Goal: Task Accomplishment & Management: Use online tool/utility

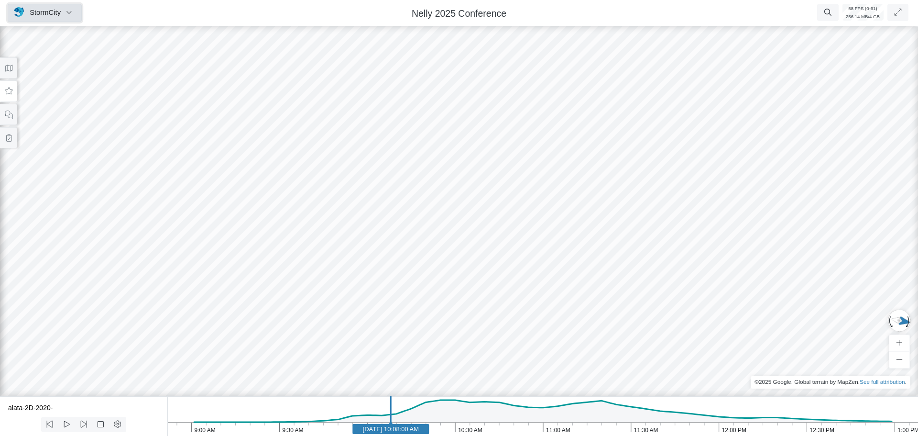
click at [45, 13] on span "StormCity" at bounding box center [45, 13] width 31 height 8
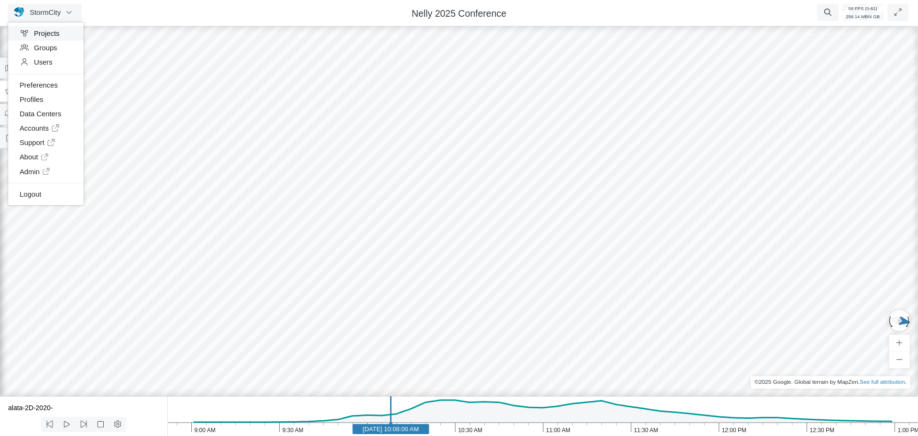
click at [52, 38] on link "Projects" at bounding box center [46, 33] width 76 height 14
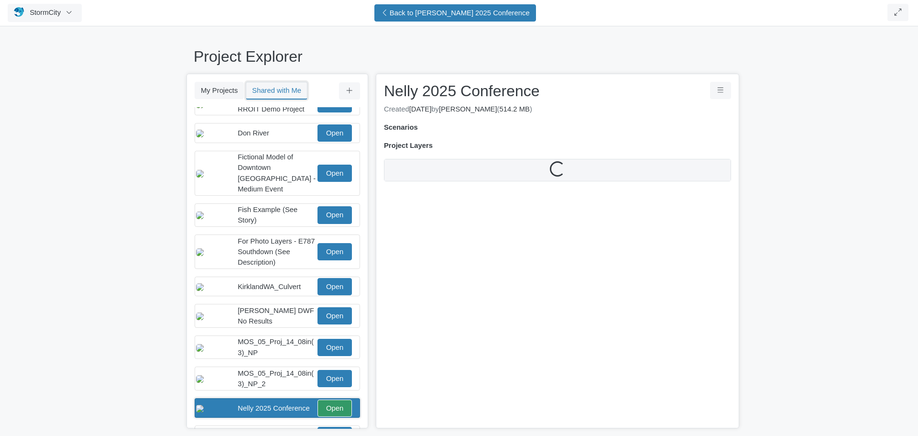
click at [285, 93] on button "Shared with Me" at bounding box center [277, 91] width 62 height 18
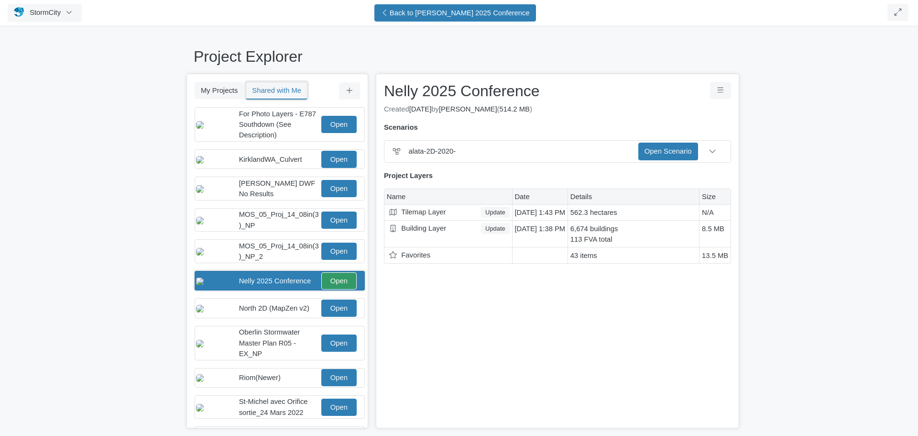
scroll to position [186, 0]
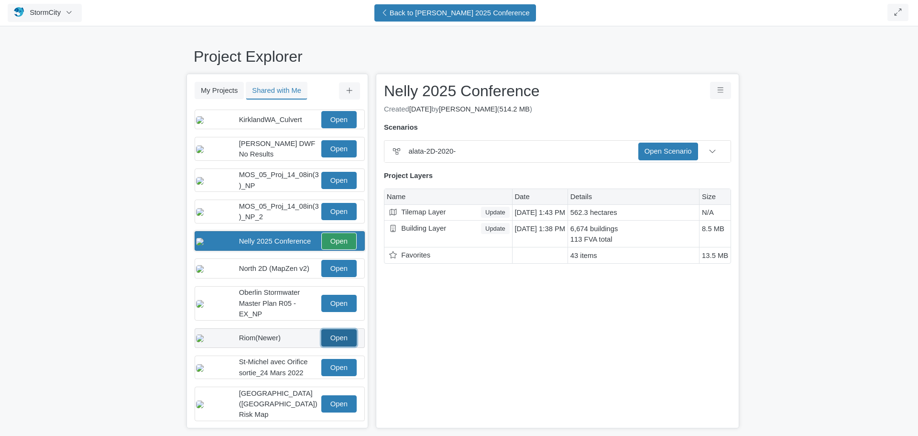
click at [336, 345] on link "Open" at bounding box center [338, 337] width 35 height 17
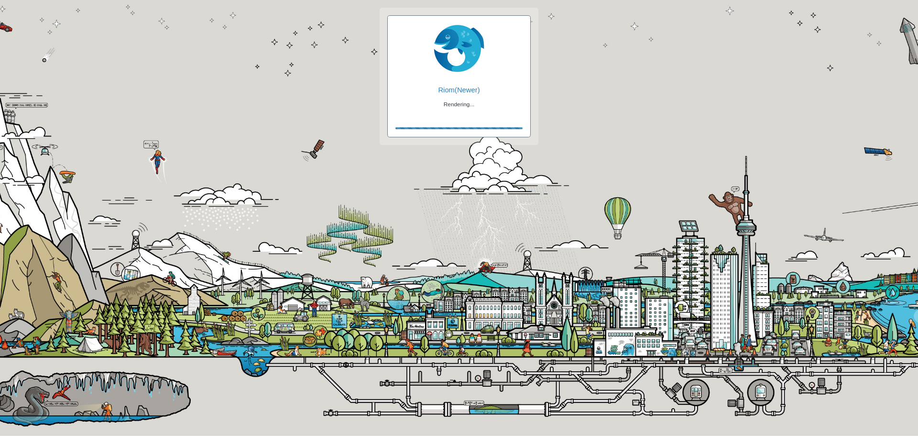
checkbox input "true"
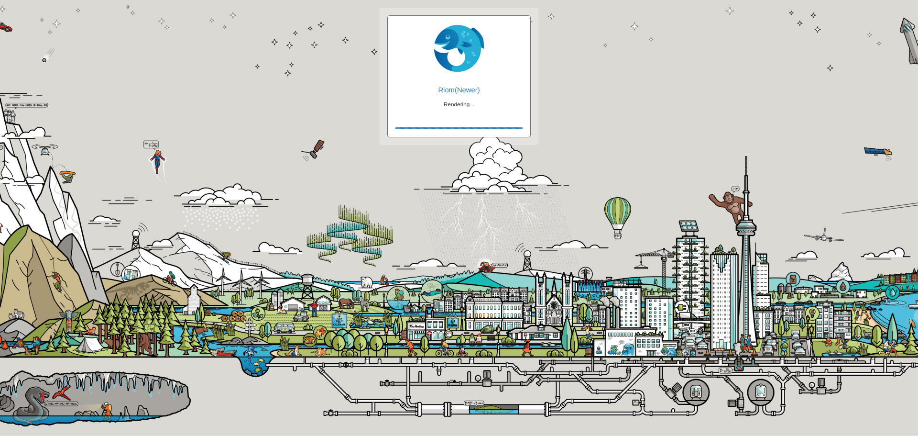
checkbox input "true"
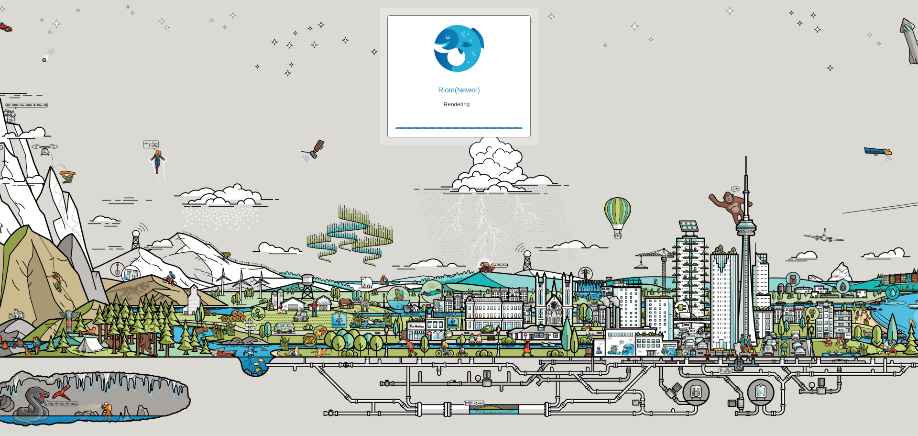
checkbox input "false"
checkbox input "true"
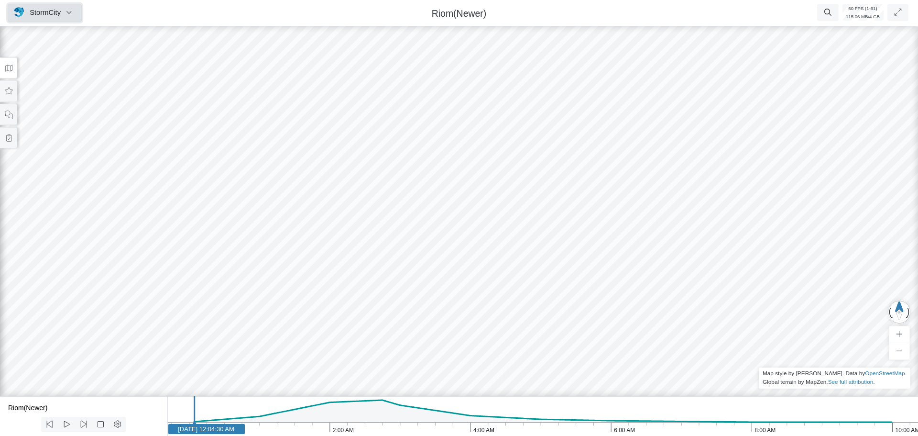
click at [35, 13] on span "StormCity" at bounding box center [45, 13] width 31 height 8
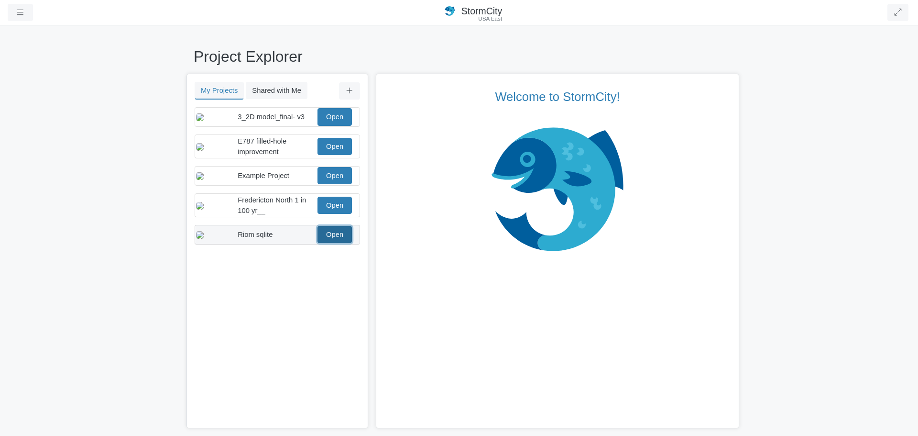
click at [335, 243] on link "Open" at bounding box center [335, 234] width 34 height 17
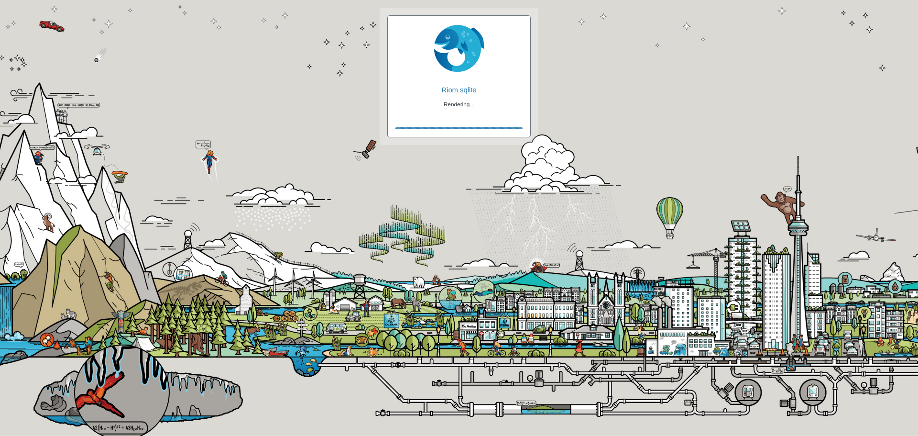
checkbox input "true"
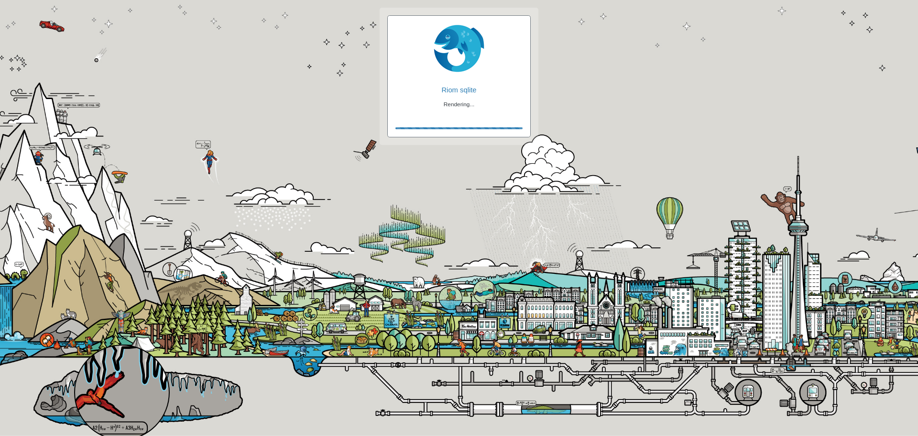
checkbox input "true"
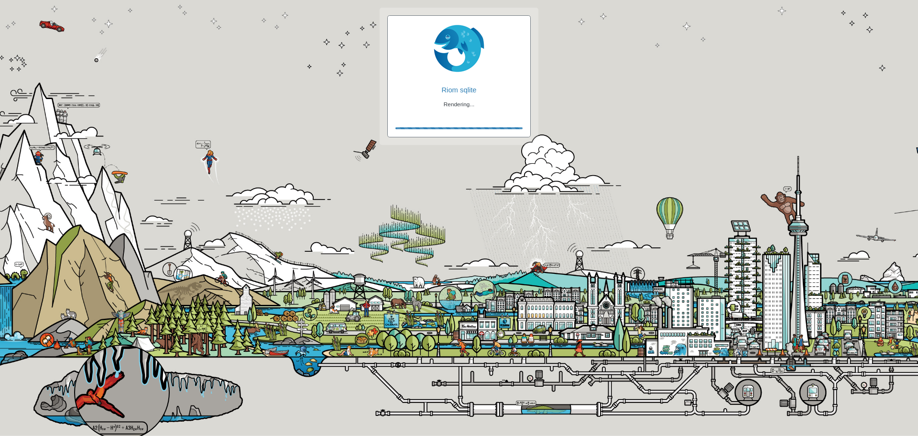
checkbox input "false"
checkbox input "true"
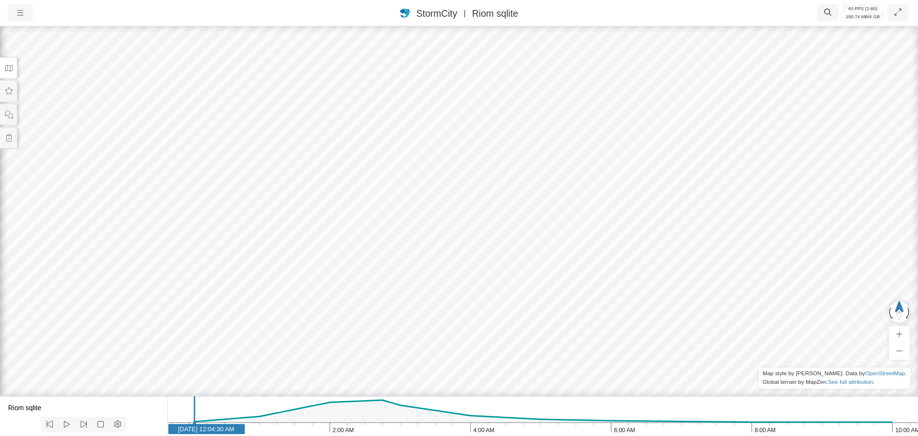
click at [6, 68] on icon at bounding box center [8, 68] width 9 height 7
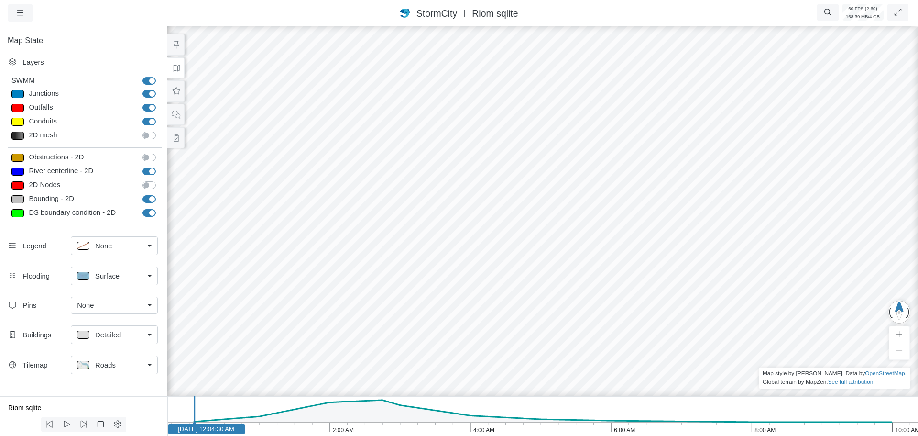
click at [317, 430] on icon "10:00 AM 8:00 AM 6:00 AM 4:00 AM 2:00 AM Jan 30, 2012 Jan 30, 2012 12:04:30 AM" at bounding box center [542, 416] width 751 height 40
click at [180, 96] on button at bounding box center [175, 91] width 17 height 22
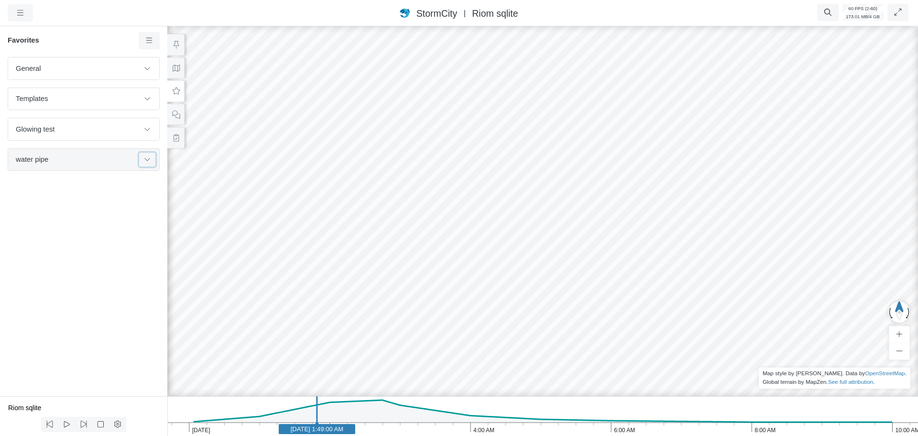
click at [151, 157] on icon at bounding box center [148, 159] width 8 height 6
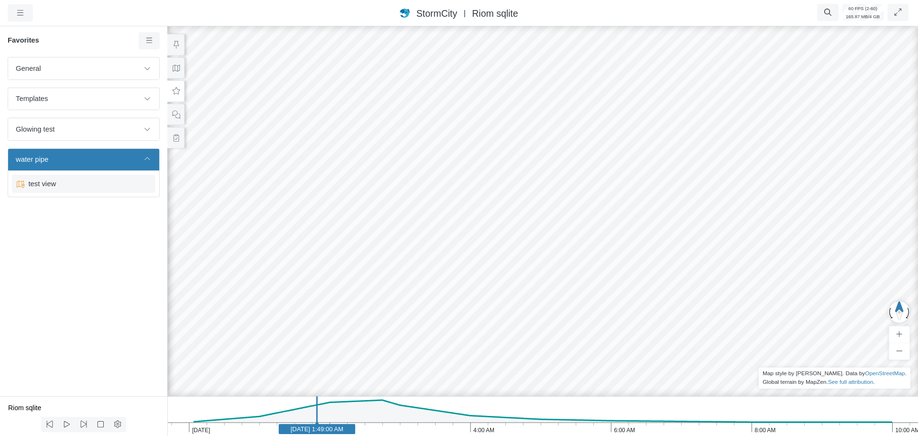
click at [78, 185] on span "test view" at bounding box center [85, 183] width 120 height 11
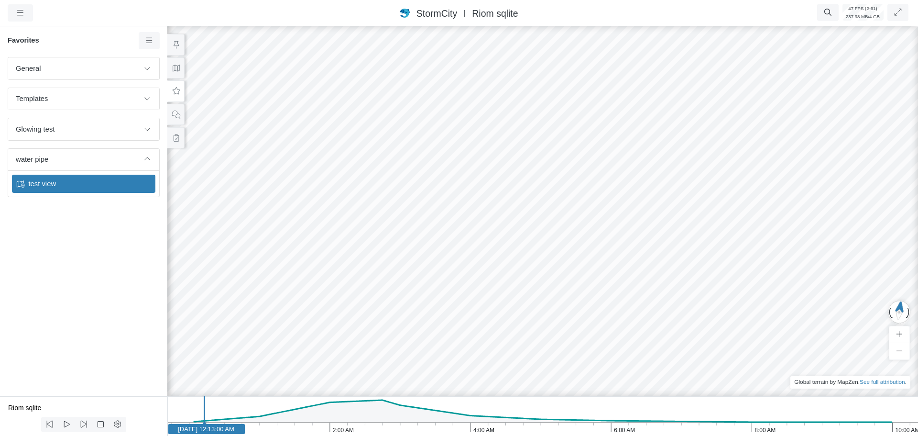
drag, startPoint x: 503, startPoint y: 226, endPoint x: 708, endPoint y: 265, distance: 208.9
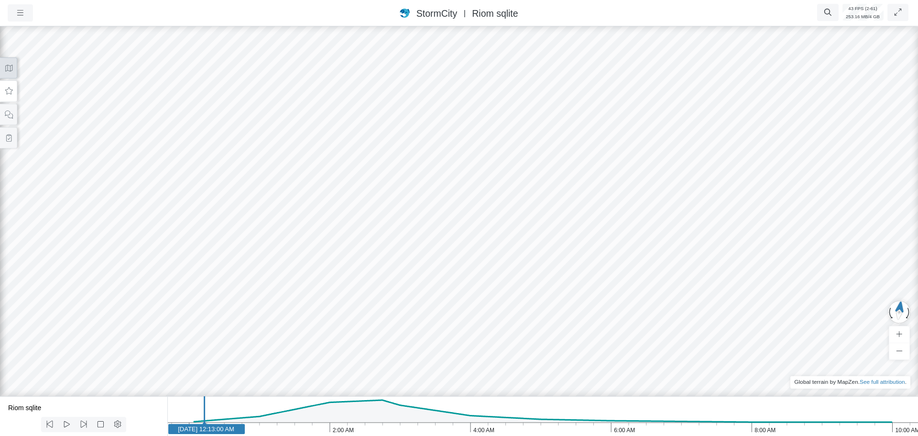
click at [8, 70] on icon at bounding box center [8, 68] width 7 height 7
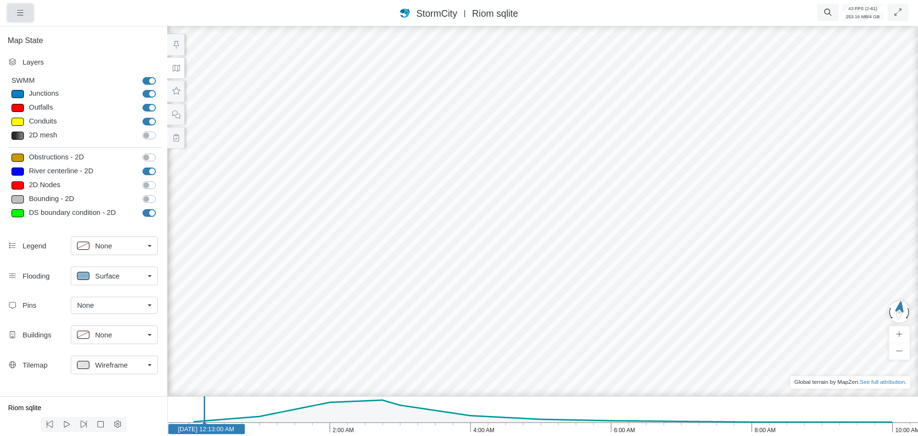
click at [25, 11] on button "button" at bounding box center [20, 12] width 25 height 17
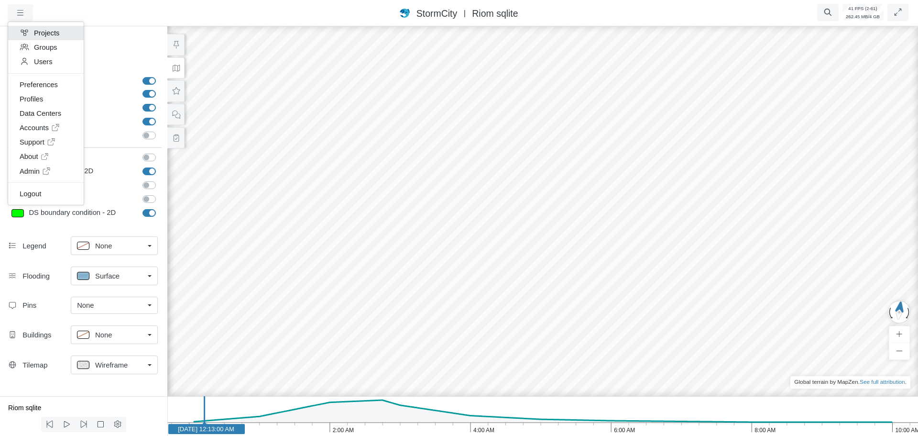
click at [45, 30] on link "Projects" at bounding box center [46, 33] width 76 height 14
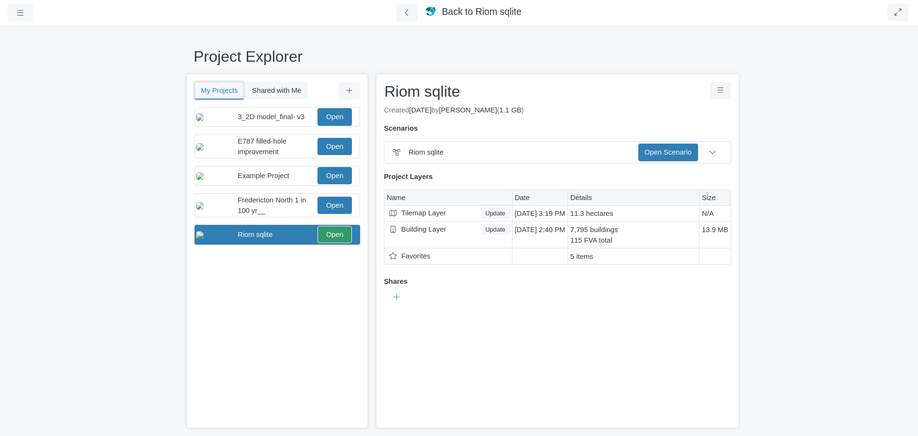
click at [217, 91] on button "My Projects" at bounding box center [219, 91] width 49 height 18
click at [265, 89] on button "Shared with Me" at bounding box center [277, 90] width 62 height 17
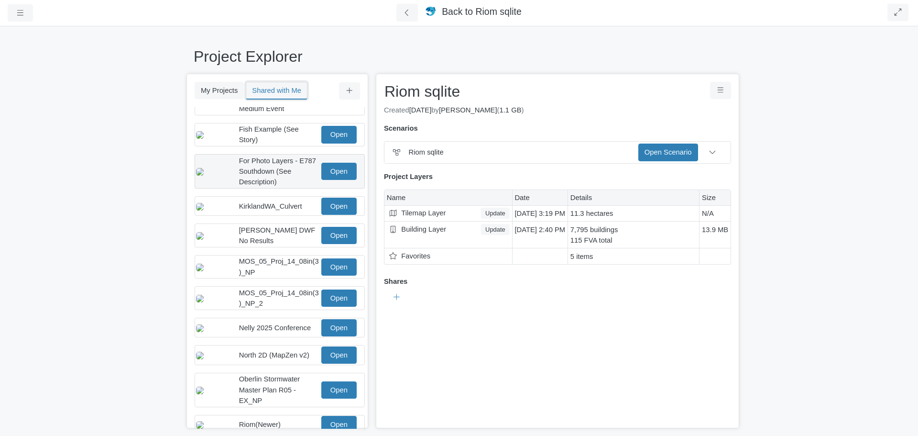
scroll to position [144, 0]
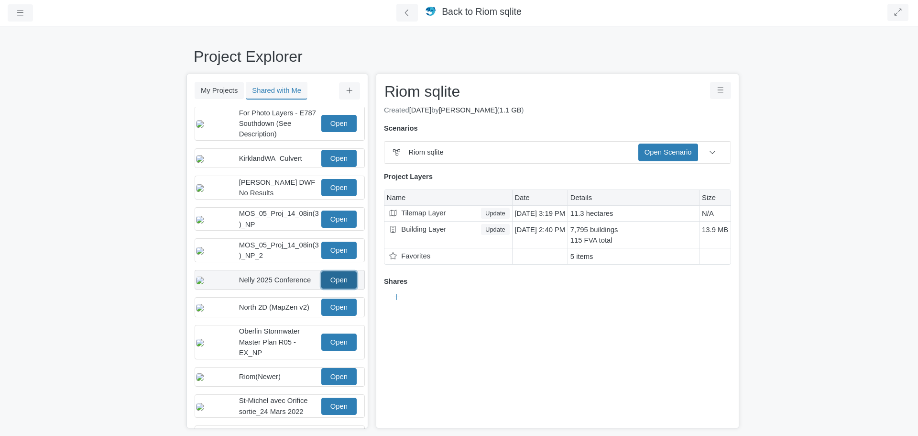
click at [329, 287] on link "Open" at bounding box center [338, 279] width 35 height 17
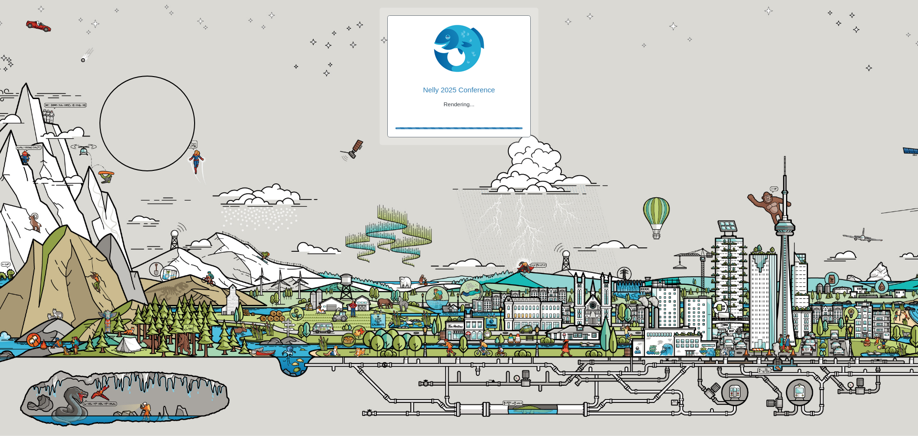
checkbox input "true"
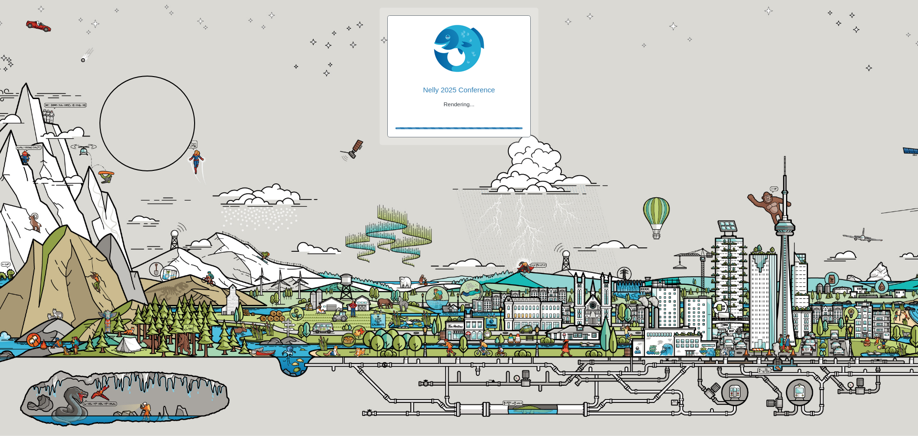
checkbox input "true"
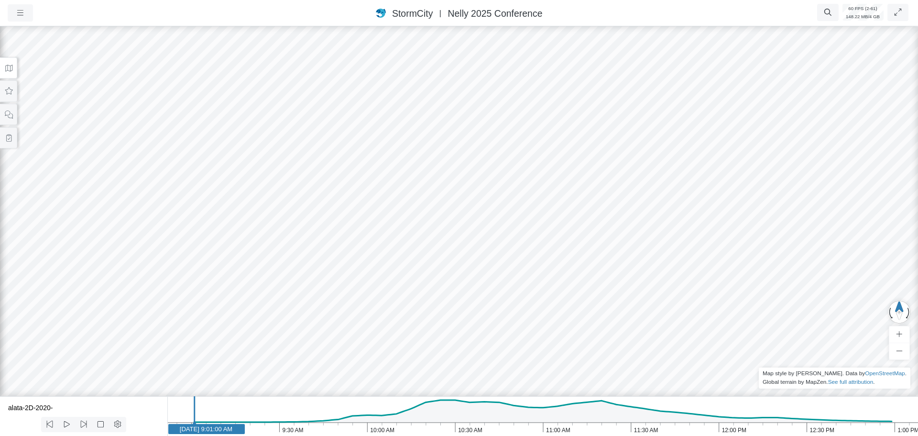
click at [12, 70] on icon at bounding box center [8, 68] width 9 height 7
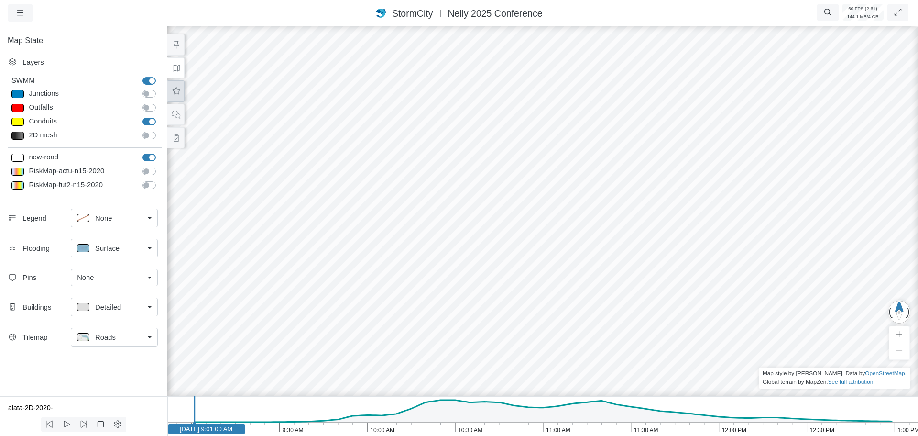
click at [178, 92] on icon at bounding box center [176, 91] width 9 height 7
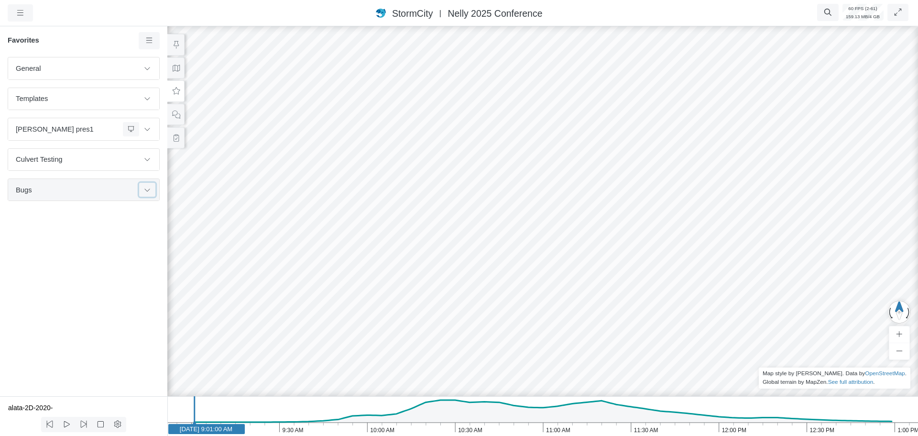
click at [151, 193] on button at bounding box center [147, 190] width 16 height 14
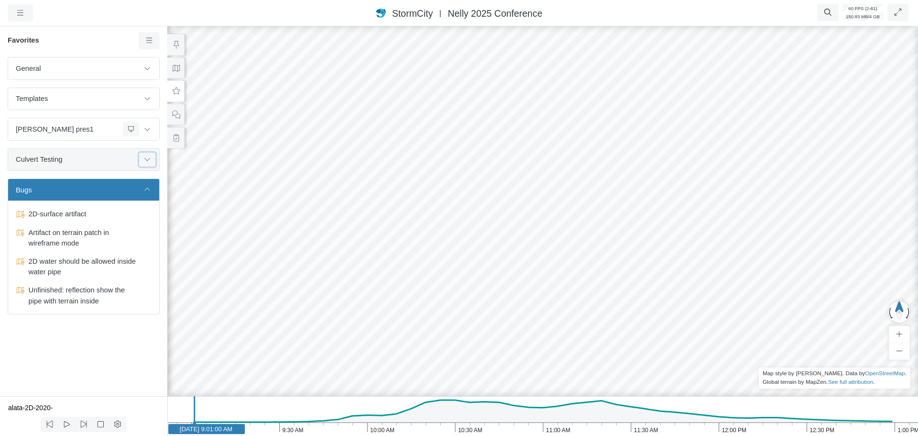
click at [152, 158] on button at bounding box center [147, 160] width 16 height 14
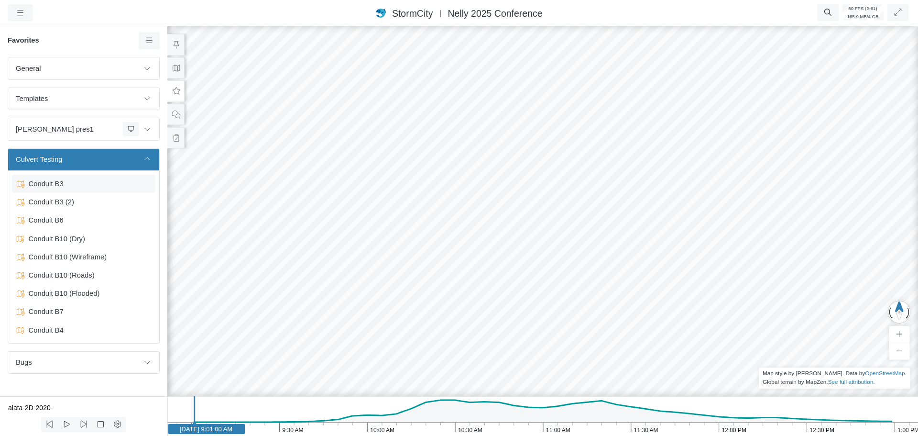
click at [62, 188] on span "Conduit B3" at bounding box center [85, 183] width 120 height 11
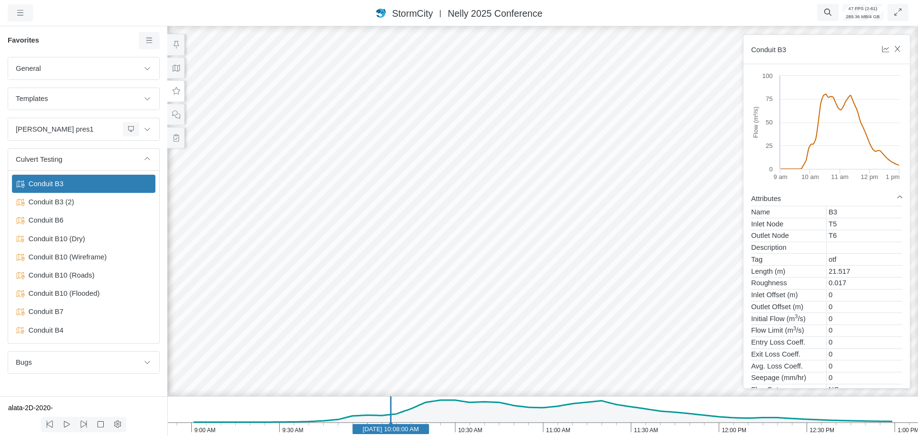
drag, startPoint x: 247, startPoint y: 212, endPoint x: 272, endPoint y: 210, distance: 24.9
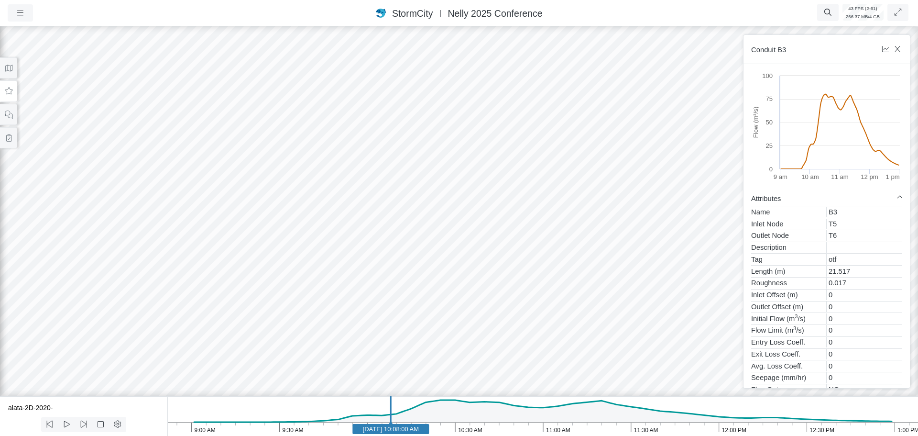
click at [435, 221] on div at bounding box center [459, 229] width 918 height 411
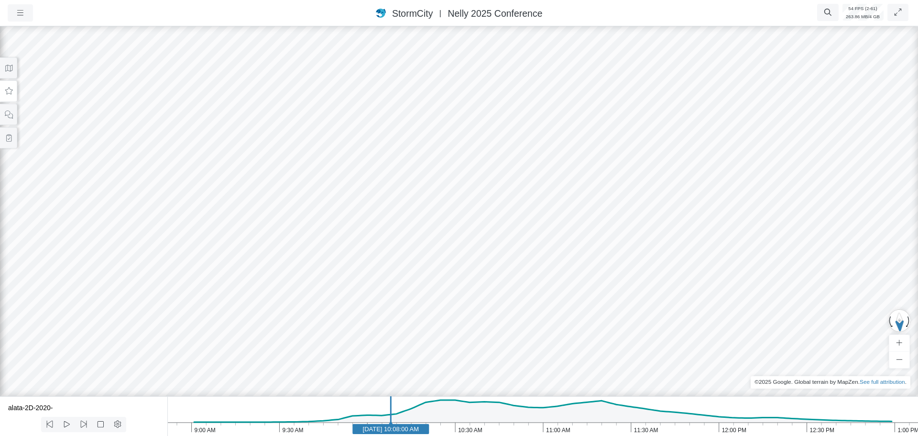
drag, startPoint x: 592, startPoint y: 316, endPoint x: 598, endPoint y: 241, distance: 75.3
click at [597, 241] on div at bounding box center [459, 229] width 918 height 411
drag, startPoint x: 340, startPoint y: 240, endPoint x: 451, endPoint y: 263, distance: 113.3
drag, startPoint x: 241, startPoint y: 267, endPoint x: 491, endPoint y: 196, distance: 260.5
click at [491, 196] on div at bounding box center [459, 229] width 918 height 411
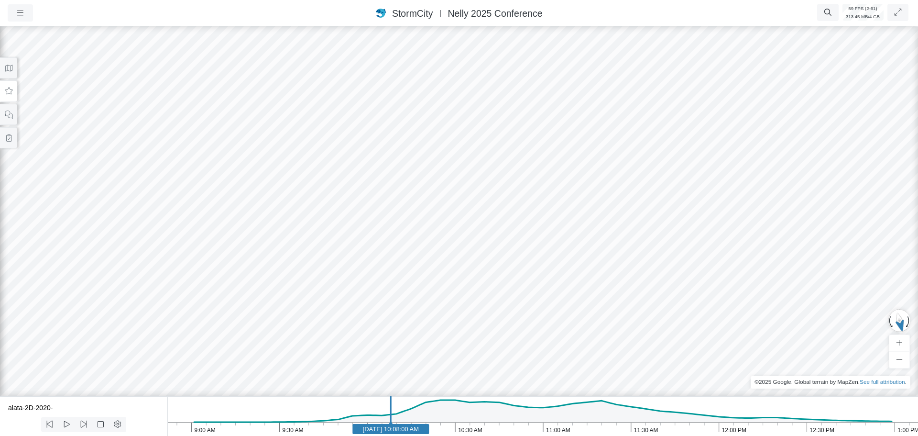
click at [9, 97] on button at bounding box center [8, 91] width 17 height 22
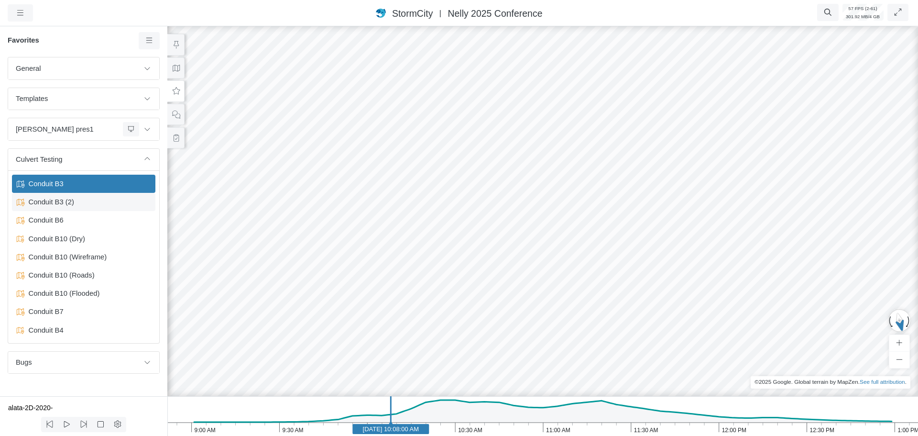
click at [68, 205] on span "Conduit B3 (2)" at bounding box center [85, 202] width 120 height 11
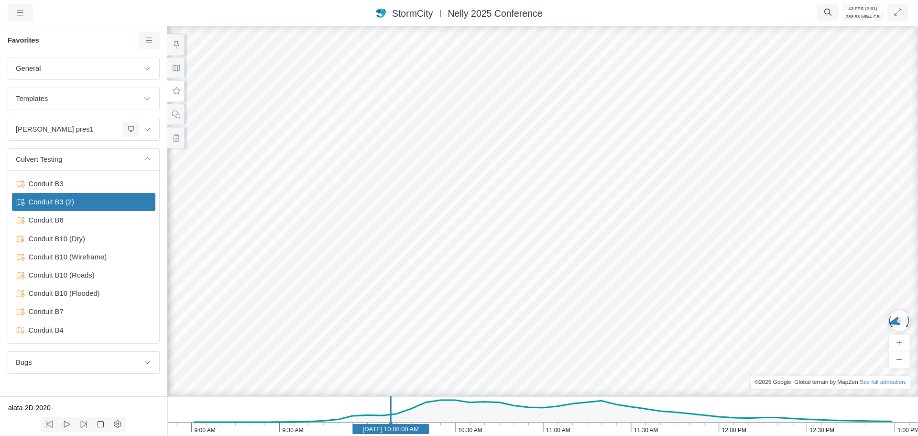
drag, startPoint x: 432, startPoint y: 328, endPoint x: 319, endPoint y: 231, distance: 149.0
click at [319, 231] on div at bounding box center [543, 229] width 918 height 411
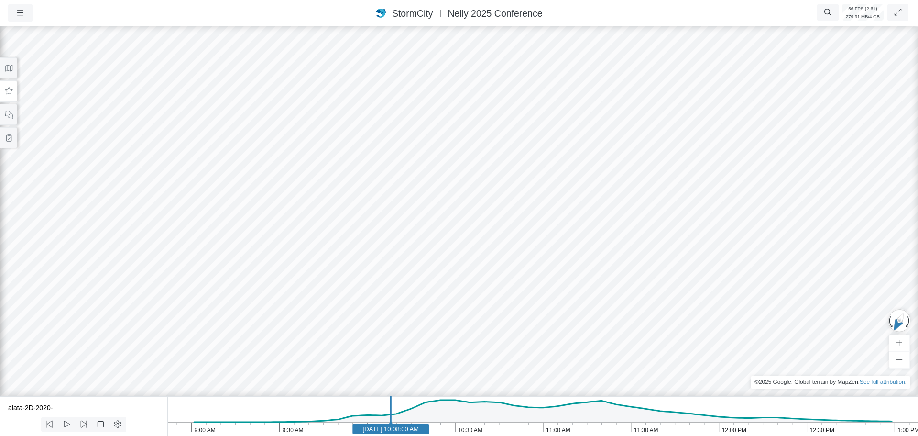
drag, startPoint x: 241, startPoint y: 232, endPoint x: 433, endPoint y: 235, distance: 192.8
drag, startPoint x: 308, startPoint y: 273, endPoint x: 383, endPoint y: 189, distance: 112.5
click at [381, 191] on div at bounding box center [459, 229] width 918 height 411
drag, startPoint x: 449, startPoint y: 239, endPoint x: 60, endPoint y: 243, distance: 389.4
drag, startPoint x: 508, startPoint y: 181, endPoint x: 298, endPoint y: 176, distance: 209.1
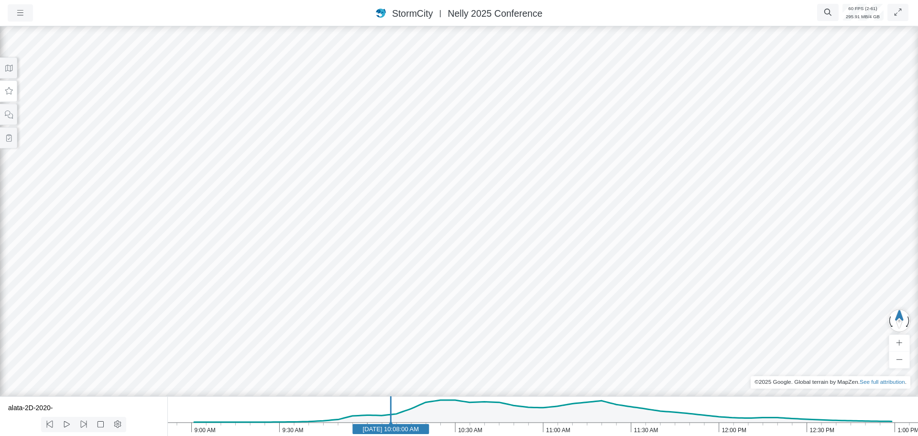
click at [8, 91] on icon at bounding box center [8, 91] width 9 height 7
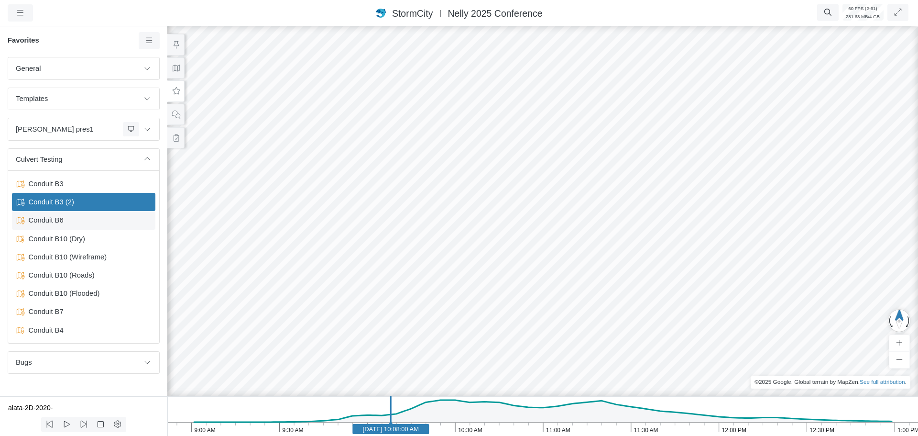
click at [45, 221] on span "Conduit B6" at bounding box center [85, 220] width 120 height 11
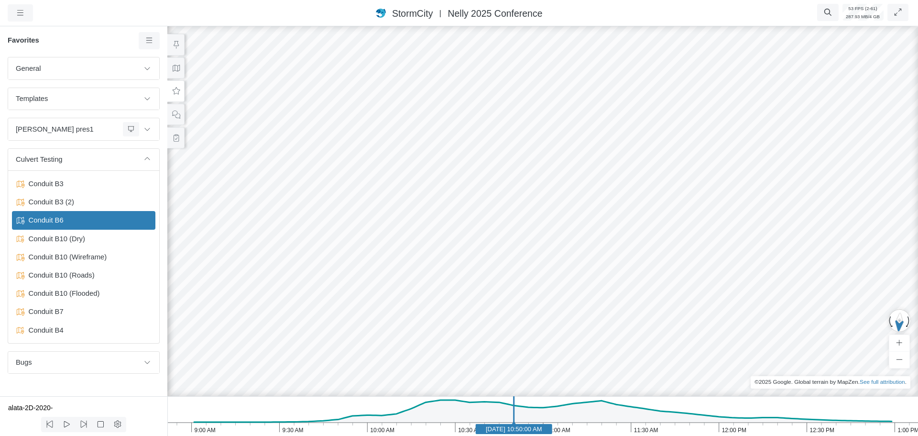
drag, startPoint x: 603, startPoint y: 331, endPoint x: 403, endPoint y: 315, distance: 200.1
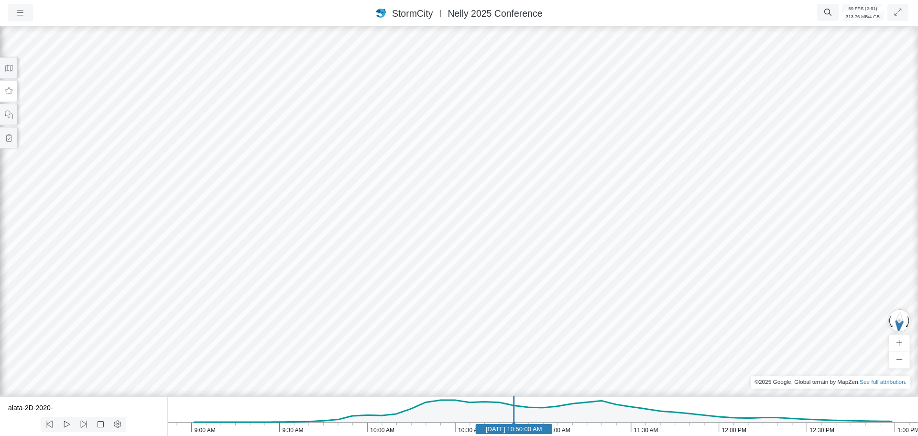
click at [435, 428] on icon "1:00 PM 12:30 PM 12:00 PM 11:30 AM 11:00 AM 10:30 AM 10:00 AM 9:30 AM 9:00 AM J…" at bounding box center [542, 416] width 751 height 40
click at [398, 431] on rect at bounding box center [435, 429] width 77 height 10
click at [439, 435] on icon "1:00 PM 12:30 PM 12:00 PM 11:30 AM 11:00 AM 10:30 AM 10:00 AM 9:30 AM 9:00 AM J…" at bounding box center [542, 416] width 751 height 40
drag, startPoint x: 479, startPoint y: 433, endPoint x: 505, endPoint y: 433, distance: 25.4
click at [513, 433] on rect at bounding box center [479, 429] width 77 height 10
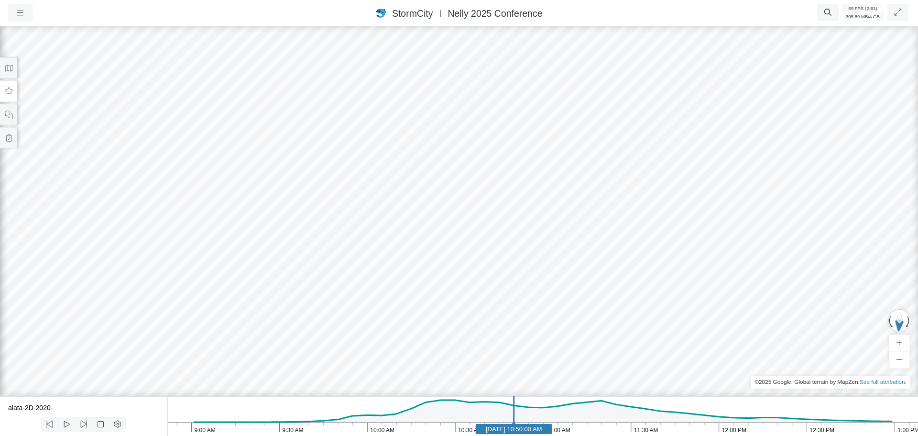
click at [453, 433] on icon "1:00 PM 12:30 PM 12:00 PM 11:30 AM 11:00 AM 10:30 AM 10:00 AM 9:30 AM 9:00 AM J…" at bounding box center [542, 416] width 751 height 40
click at [430, 431] on text "Jun 11, 2020 10:29:00 AM" at bounding box center [452, 428] width 56 height 7
click at [12, 95] on button at bounding box center [8, 91] width 17 height 22
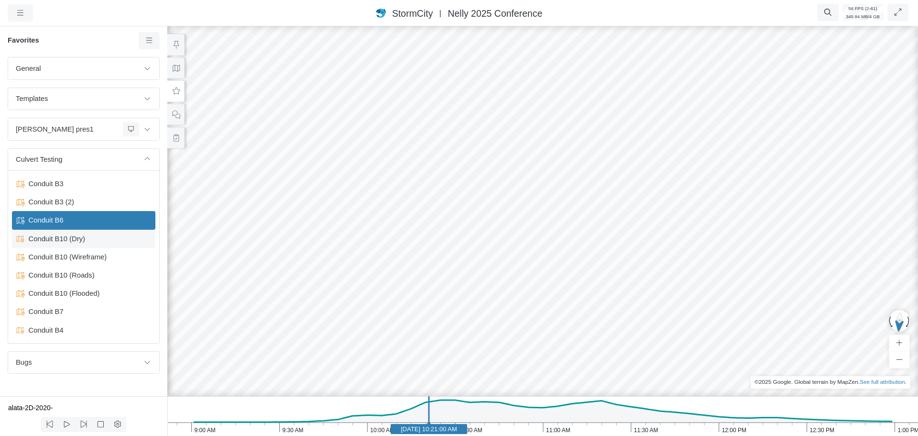
click at [70, 243] on span "Conduit B10 (Dry)" at bounding box center [85, 238] width 120 height 11
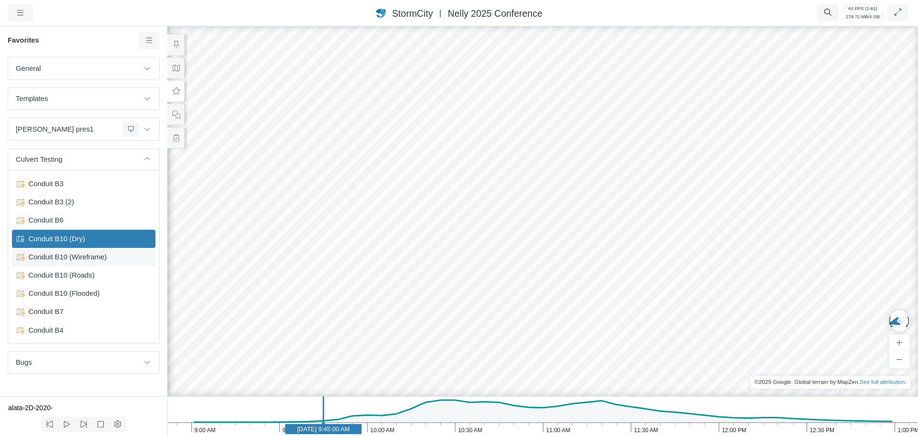
click at [72, 258] on span "Conduit B10 (Wireframe)" at bounding box center [85, 257] width 120 height 11
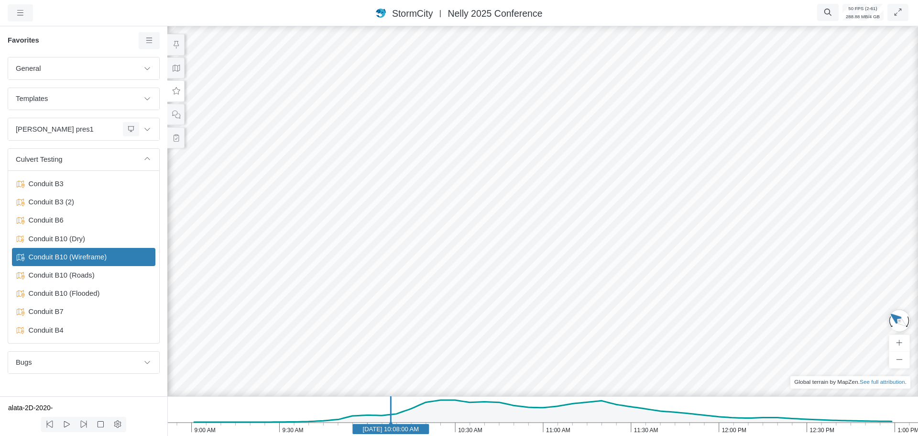
click at [445, 430] on icon "1:00 PM 12:30 PM 12:00 PM 11:30 AM 11:00 AM 10:30 AM 10:00 AM 9:30 AM 9:00 AM J…" at bounding box center [542, 416] width 751 height 40
click at [409, 427] on rect at bounding box center [447, 429] width 77 height 10
click at [373, 434] on icon "1:00 PM 12:30 PM 12:00 PM 11:30 AM 11:00 AM 10:30 AM 10:00 AM 9:30 AM 9:00 AM J…" at bounding box center [542, 416] width 751 height 40
click at [494, 430] on icon "1:00 PM 12:30 PM 12:00 PM 11:30 AM 11:00 AM 10:30 AM 10:00 AM 9:30 AM 9:00 AM J…" at bounding box center [542, 416] width 751 height 40
drag, startPoint x: 515, startPoint y: 283, endPoint x: 431, endPoint y: 288, distance: 84.4
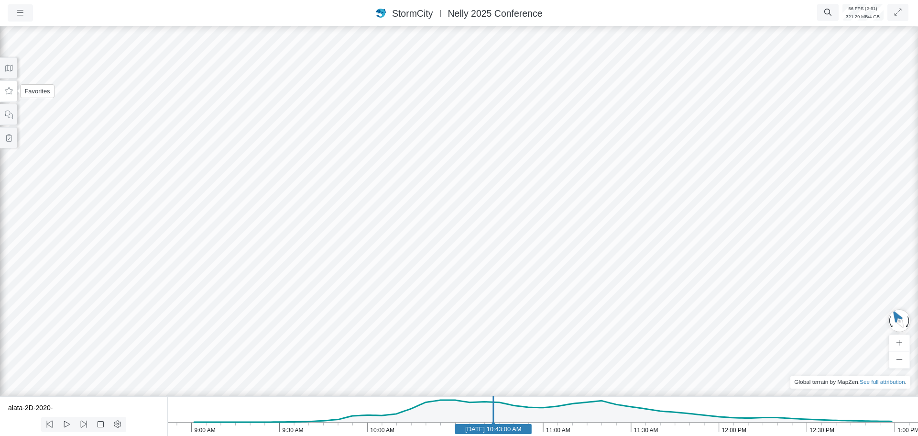
click at [8, 97] on button at bounding box center [8, 91] width 17 height 22
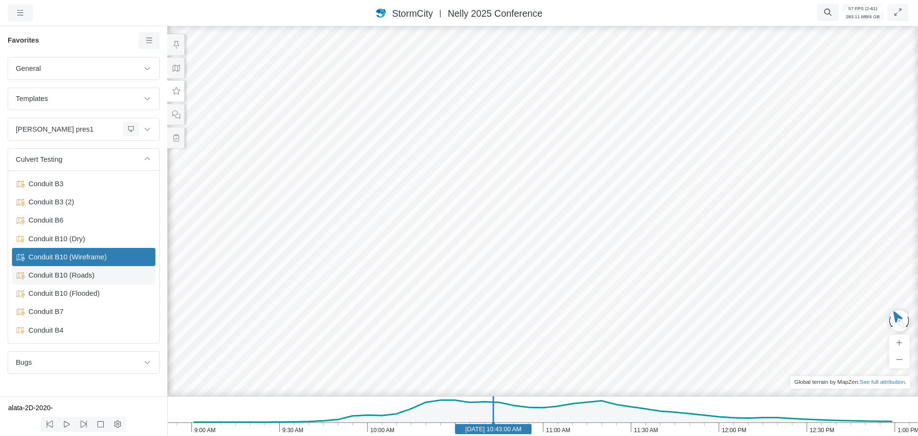
click at [64, 279] on span "Conduit B10 (Roads)" at bounding box center [85, 275] width 120 height 11
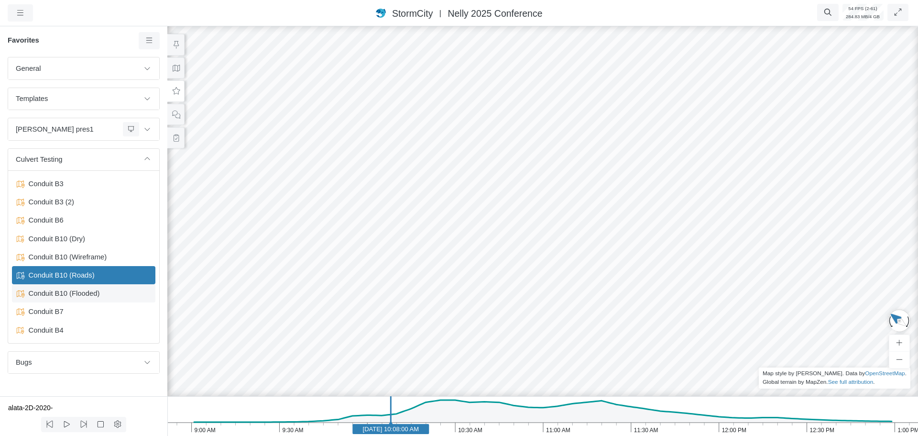
click at [62, 296] on span "Conduit B10 (Flooded)" at bounding box center [85, 293] width 120 height 11
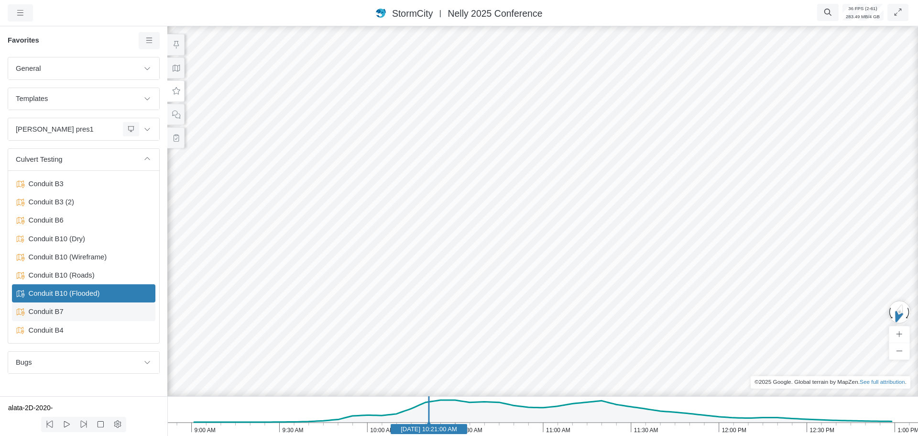
click at [50, 315] on span "Conduit B7" at bounding box center [85, 311] width 120 height 11
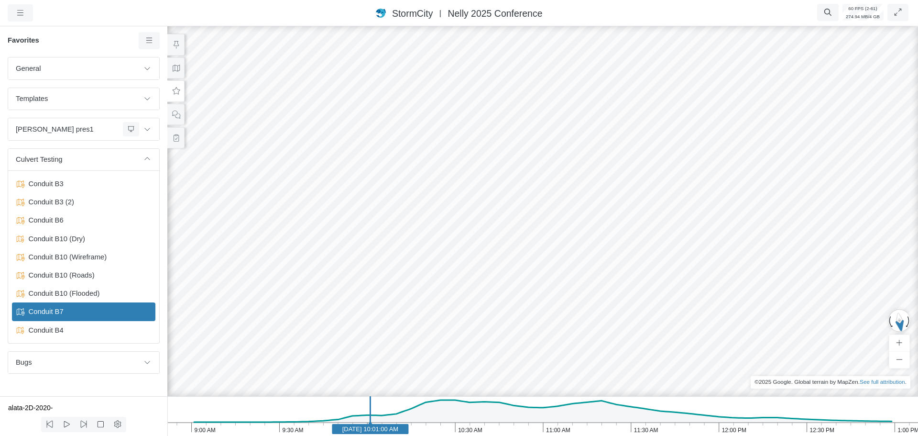
drag, startPoint x: 581, startPoint y: 299, endPoint x: 526, endPoint y: 214, distance: 101.4
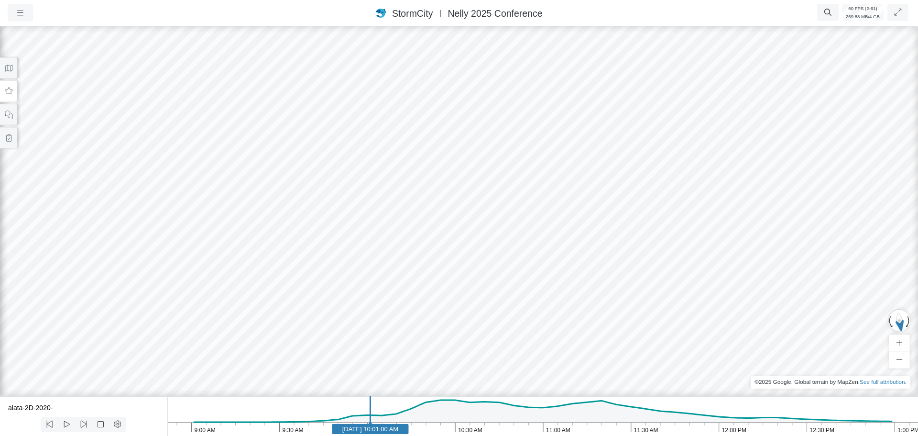
click at [10, 90] on icon at bounding box center [8, 91] width 9 height 7
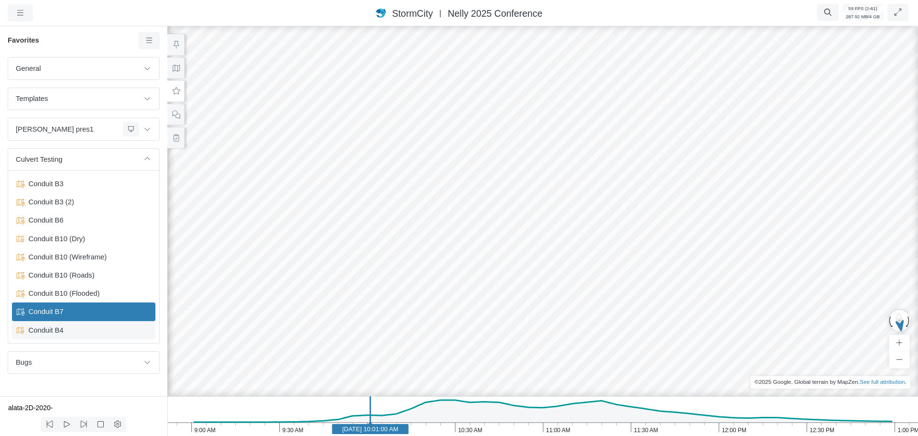
click at [58, 334] on span "Conduit B4" at bounding box center [85, 330] width 120 height 11
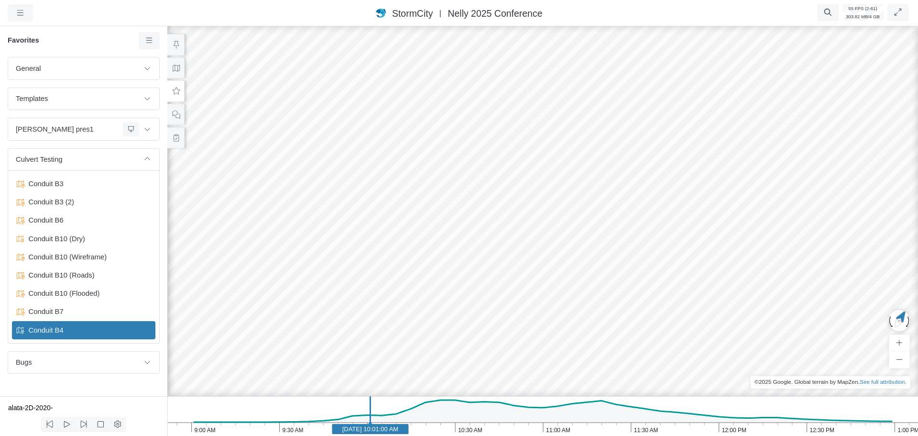
drag, startPoint x: 725, startPoint y: 296, endPoint x: 542, endPoint y: 287, distance: 182.5
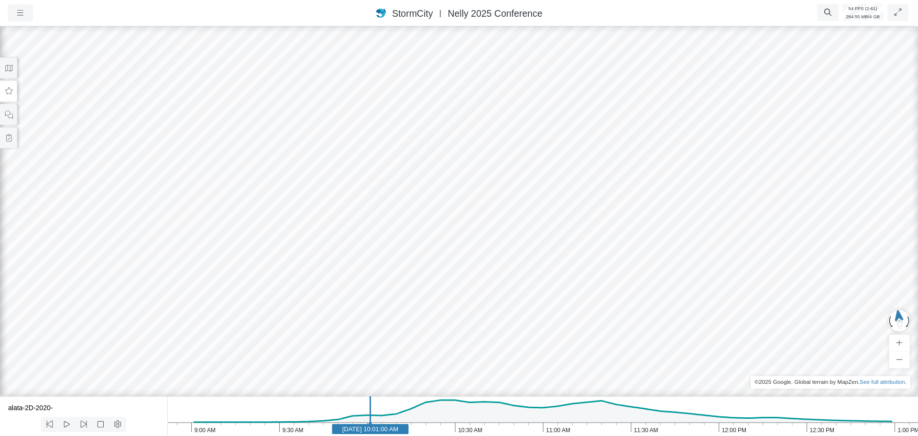
drag, startPoint x: 470, startPoint y: 296, endPoint x: 479, endPoint y: 290, distance: 10.7
click at [497, 430] on icon "1:00 PM 12:30 PM 12:00 PM 11:30 AM 11:00 AM 10:30 AM 10:00 AM 9:30 AM 9:00 AM J…" at bounding box center [542, 416] width 751 height 40
click at [525, 429] on text "Jun 11, 2020 10:44:00 AM" at bounding box center [496, 428] width 56 height 7
click at [610, 429] on icon "1:00 PM 12:30 PM 12:00 PM 11:30 AM 11:00 AM 10:30 AM 10:00 AM 9:30 AM 9:00 AM J…" at bounding box center [542, 416] width 751 height 40
click at [11, 98] on button at bounding box center [8, 91] width 17 height 22
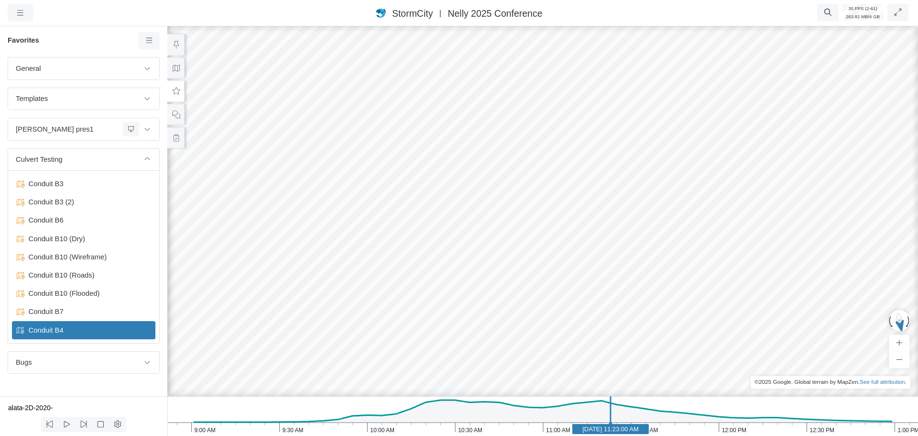
drag, startPoint x: 648, startPoint y: 325, endPoint x: 388, endPoint y: 345, distance: 260.5
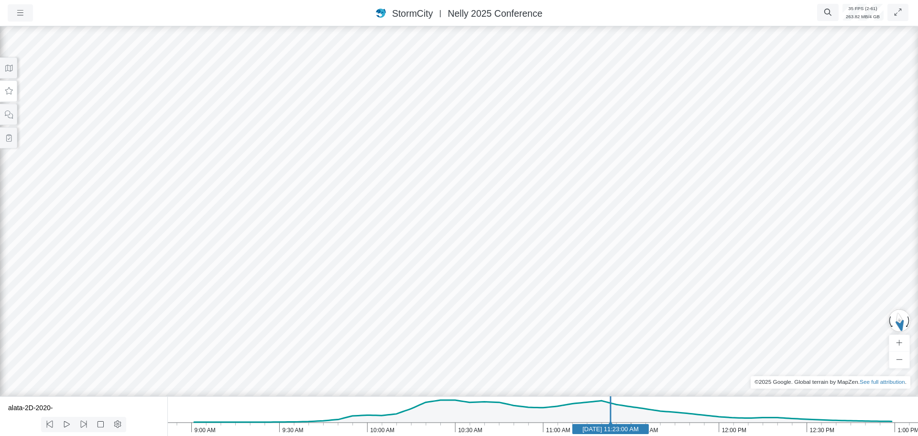
drag, startPoint x: 299, startPoint y: 319, endPoint x: 636, endPoint y: 316, distance: 336.8
click at [632, 318] on div at bounding box center [459, 229] width 918 height 411
drag, startPoint x: 816, startPoint y: 246, endPoint x: 633, endPoint y: 264, distance: 184.1
drag, startPoint x: 765, startPoint y: 342, endPoint x: 668, endPoint y: 226, distance: 151.1
click at [668, 226] on div at bounding box center [459, 229] width 918 height 411
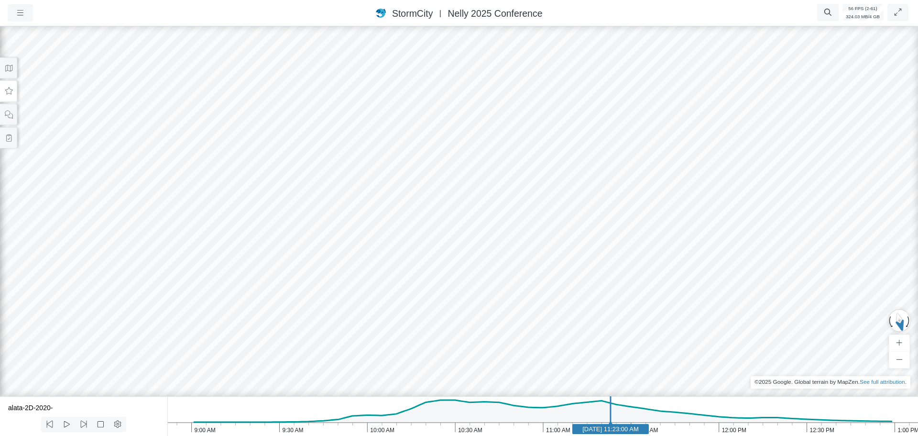
drag, startPoint x: 681, startPoint y: 252, endPoint x: 823, endPoint y: 240, distance: 142.1
drag, startPoint x: 584, startPoint y: 238, endPoint x: 807, endPoint y: 257, distance: 223.8
drag, startPoint x: 273, startPoint y: 297, endPoint x: 667, endPoint y: 291, distance: 394.2
drag, startPoint x: 670, startPoint y: 182, endPoint x: 486, endPoint y: 311, distance: 224.9
click at [486, 311] on div at bounding box center [459, 229] width 918 height 411
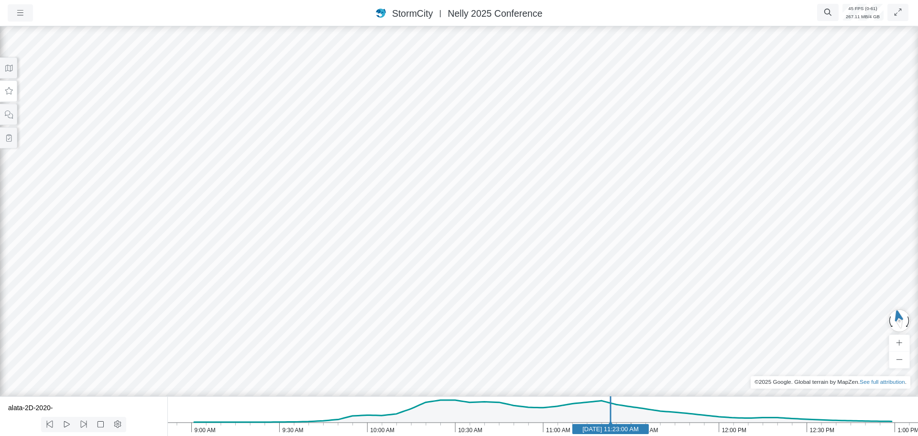
drag, startPoint x: 456, startPoint y: 184, endPoint x: 622, endPoint y: 190, distance: 166.6
drag, startPoint x: 698, startPoint y: 221, endPoint x: 399, endPoint y: 213, distance: 299.0
drag, startPoint x: 419, startPoint y: 286, endPoint x: 545, endPoint y: 167, distance: 173.2
click at [545, 167] on div at bounding box center [459, 229] width 918 height 411
drag, startPoint x: 423, startPoint y: 204, endPoint x: 101, endPoint y: 260, distance: 326.8
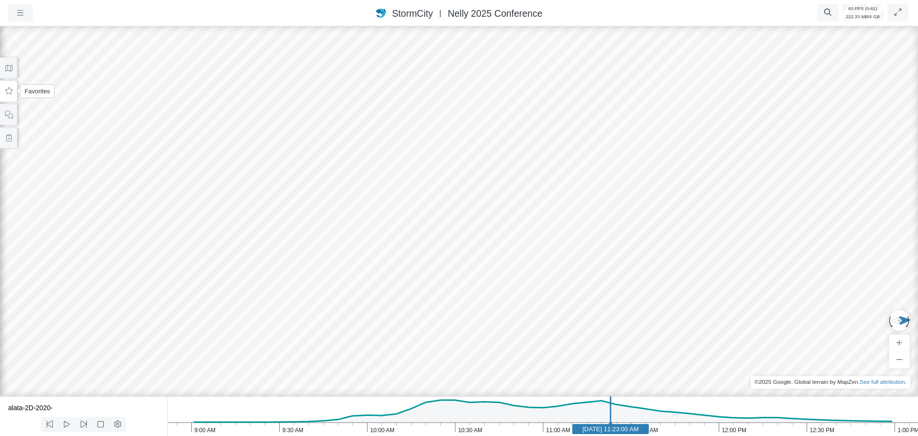
click at [9, 94] on icon at bounding box center [8, 91] width 9 height 7
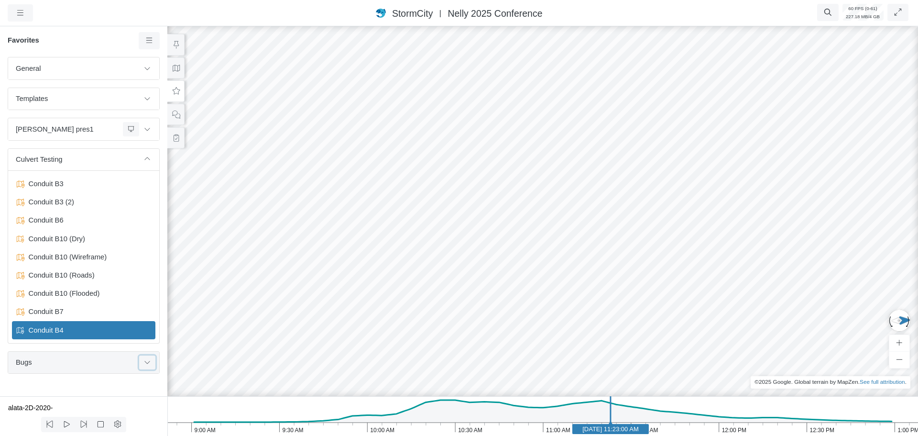
click at [147, 365] on icon at bounding box center [148, 362] width 8 height 6
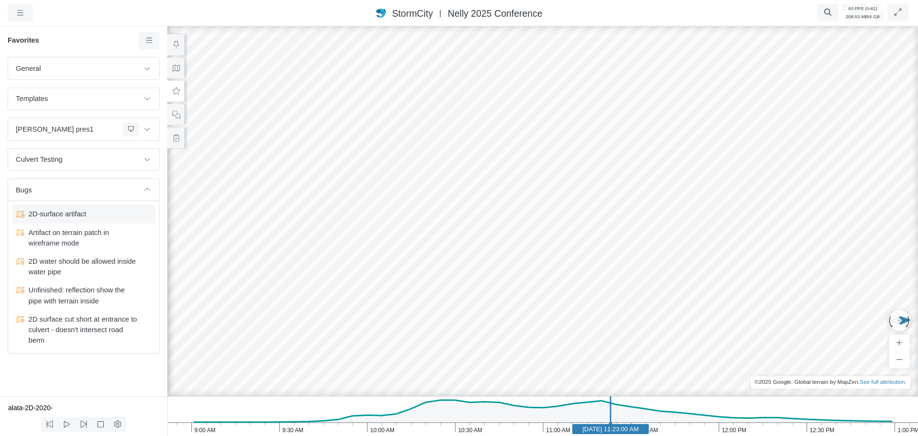
click at [63, 217] on span "2D-surface artifact" at bounding box center [85, 214] width 120 height 11
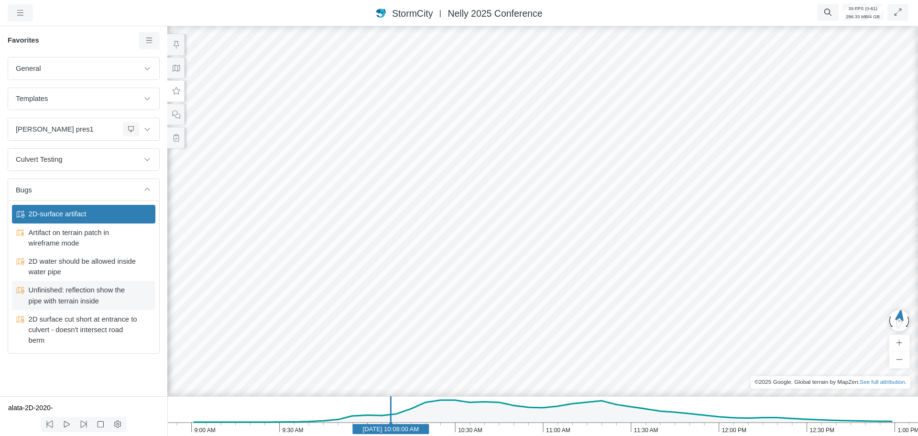
drag, startPoint x: 618, startPoint y: 308, endPoint x: 128, endPoint y: 288, distance: 490.2
click at [79, 241] on span "Artifact on terrain patch in wireframe mode" at bounding box center [84, 237] width 120 height 21
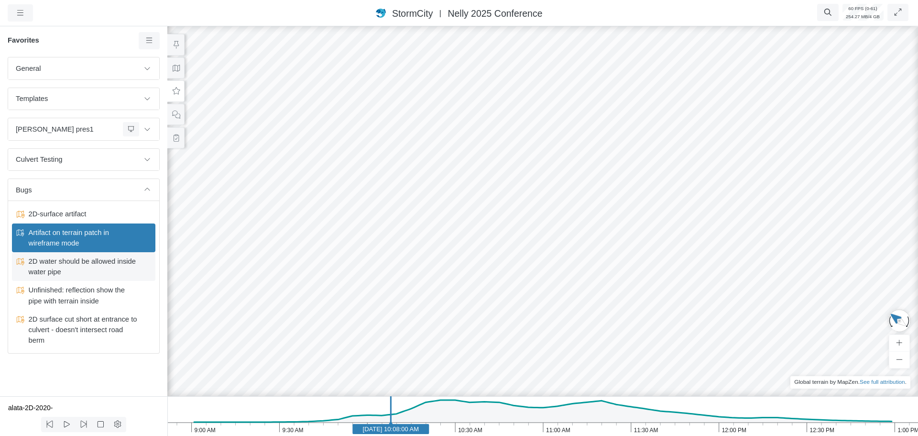
click at [73, 273] on span "2D water should be allowed inside water pipe" at bounding box center [84, 266] width 120 height 21
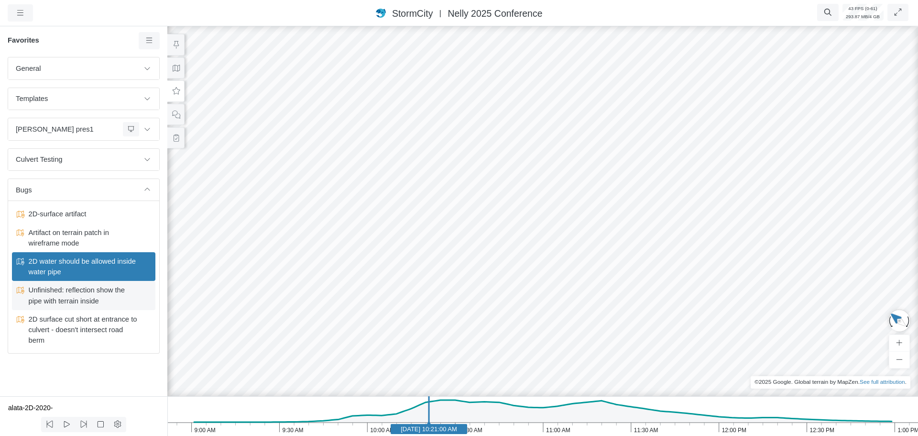
click at [79, 300] on span "Unfinished: reflection show the pipe with terrain inside" at bounding box center [84, 295] width 120 height 21
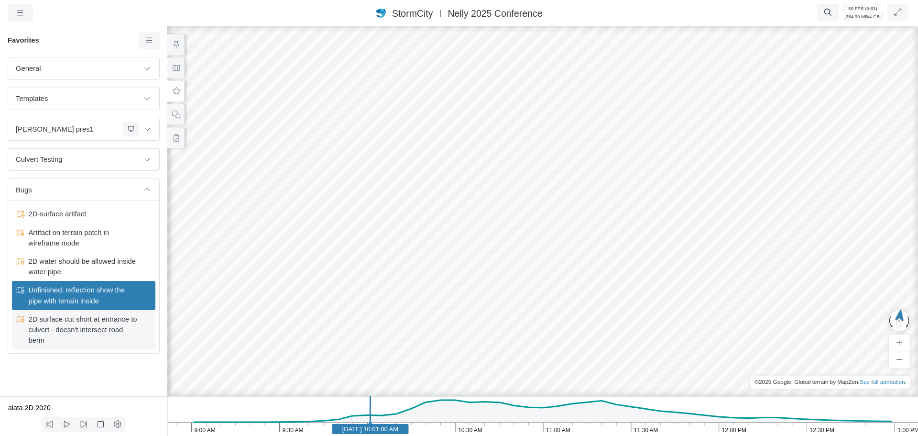
click at [81, 327] on span "2D surface cut short at entrance to culvert - doesn't intersect road berm" at bounding box center [84, 330] width 120 height 32
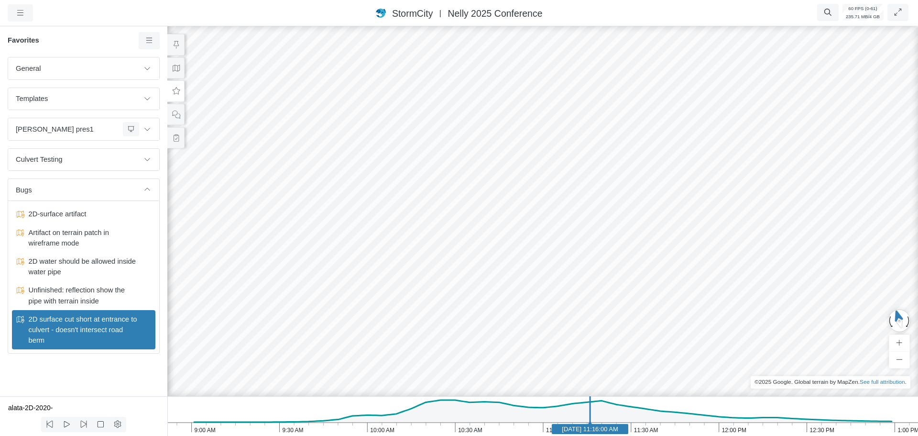
drag, startPoint x: 281, startPoint y: 246, endPoint x: 700, endPoint y: 259, distance: 419.7
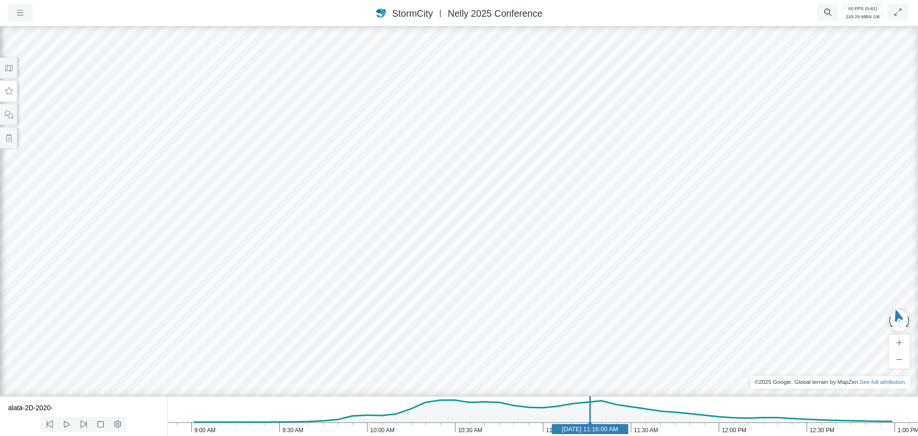
drag, startPoint x: 493, startPoint y: 246, endPoint x: 438, endPoint y: 357, distance: 124.1
click at [438, 357] on div at bounding box center [459, 229] width 918 height 411
drag, startPoint x: 603, startPoint y: 317, endPoint x: 340, endPoint y: 342, distance: 264.2
drag, startPoint x: 218, startPoint y: 297, endPoint x: 417, endPoint y: 283, distance: 199.9
drag, startPoint x: 348, startPoint y: 299, endPoint x: 364, endPoint y: 185, distance: 114.9
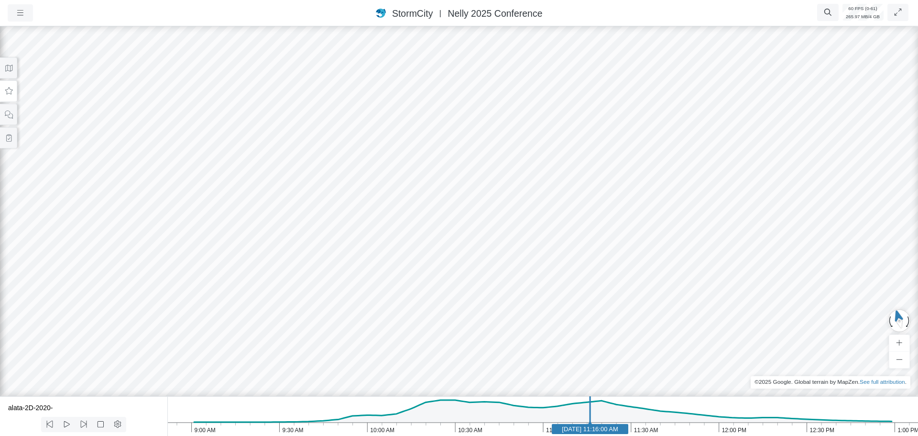
click at [364, 185] on div at bounding box center [459, 229] width 918 height 411
drag, startPoint x: 437, startPoint y: 311, endPoint x: 415, endPoint y: 286, distance: 33.6
click at [546, 216] on div at bounding box center [459, 229] width 918 height 411
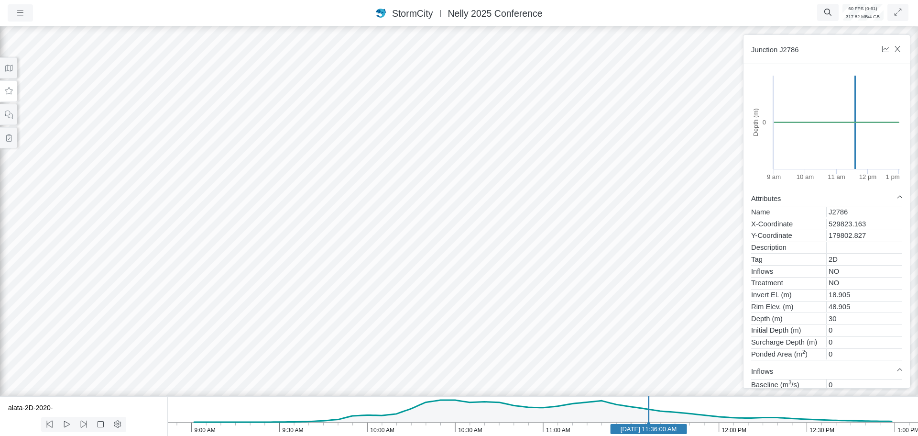
click at [542, 428] on icon "1:00 PM 12:30 PM 12:00 PM 11:30 AM 11:00 AM 10:30 AM 10:00 AM 9:30 AM 9:00 AM J…" at bounding box center [542, 416] width 751 height 40
click at [487, 431] on icon "1:00 PM 12:30 PM 12:00 PM 11:30 AM 11:00 AM 10:30 AM 10:00 AM 9:30 AM 9:00 AM J…" at bounding box center [542, 416] width 751 height 40
click at [460, 429] on text "Jun 11, 2020 10:41:00 AM" at bounding box center [488, 428] width 56 height 7
click at [436, 429] on text "Jun 11, 2020 10:30:00 AM" at bounding box center [455, 428] width 56 height 7
click at [50, 428] on button at bounding box center [50, 424] width 18 height 15
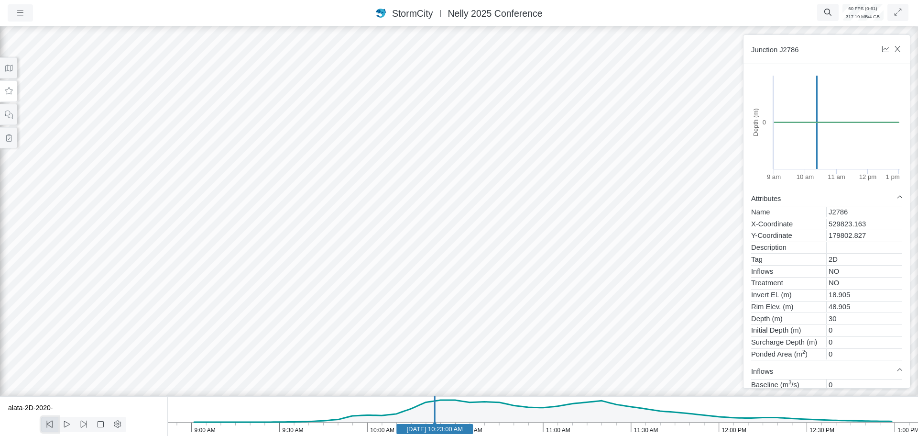
click at [50, 428] on icon at bounding box center [49, 423] width 9 height 7
click at [87, 426] on icon at bounding box center [83, 423] width 9 height 7
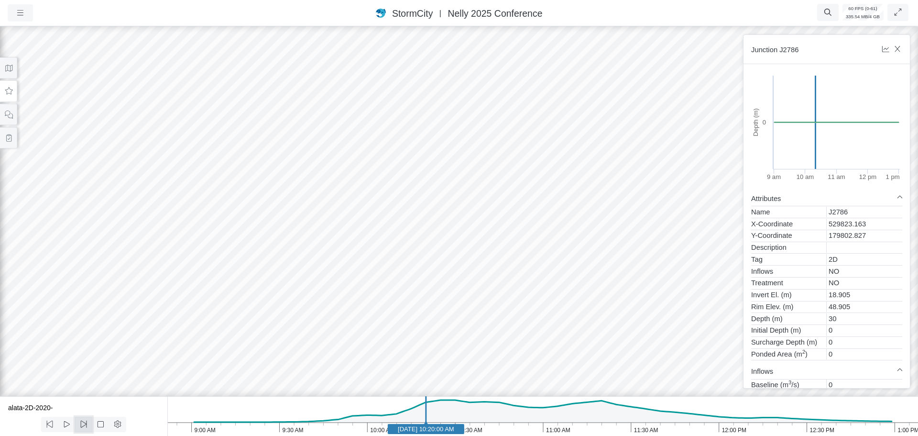
click at [87, 426] on icon at bounding box center [83, 423] width 9 height 7
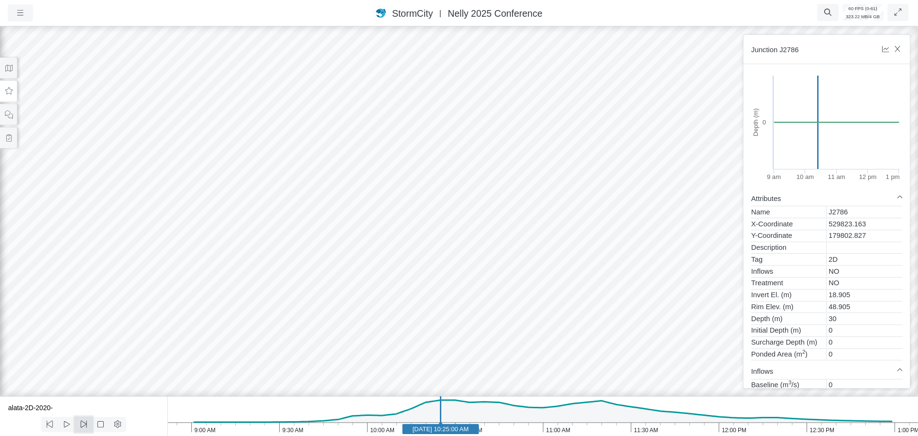
click at [87, 426] on icon at bounding box center [83, 423] width 6 height 7
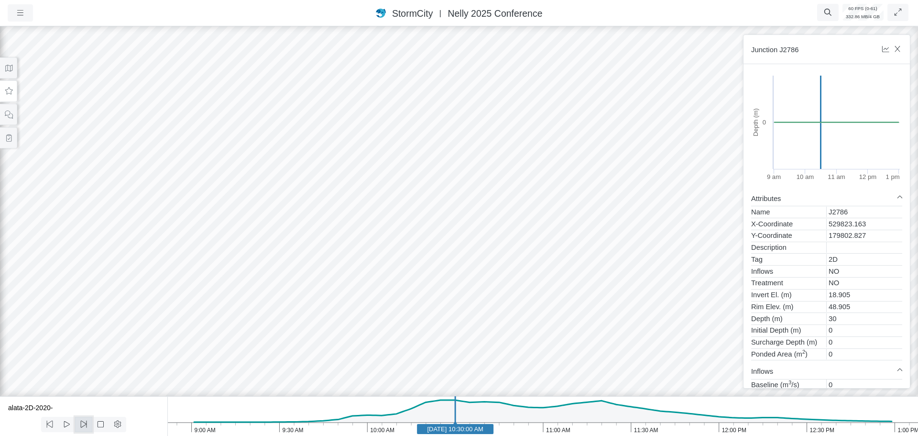
click at [87, 426] on icon at bounding box center [83, 423] width 6 height 7
click at [340, 138] on div at bounding box center [459, 229] width 918 height 411
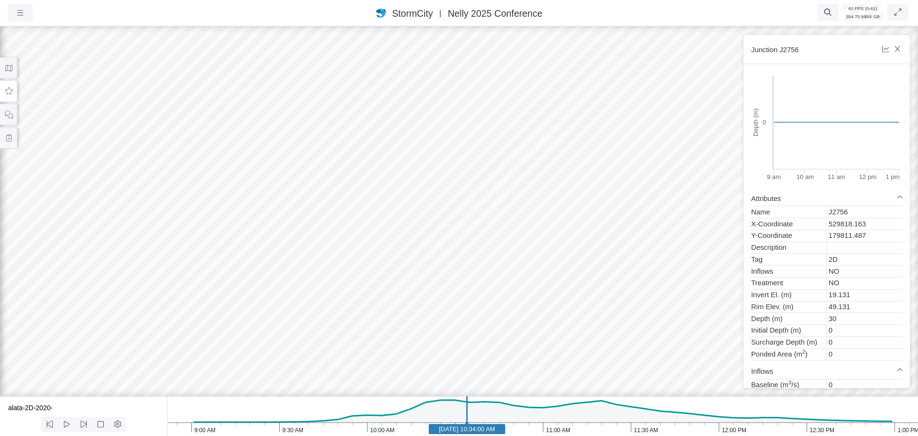
click at [547, 216] on div at bounding box center [459, 229] width 918 height 411
click at [10, 93] on icon at bounding box center [8, 91] width 9 height 7
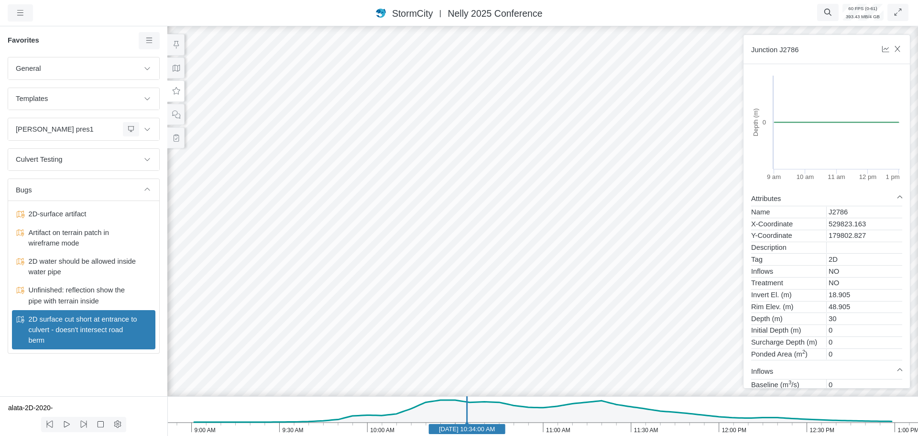
drag, startPoint x: 622, startPoint y: 105, endPoint x: 243, endPoint y: 104, distance: 378.8
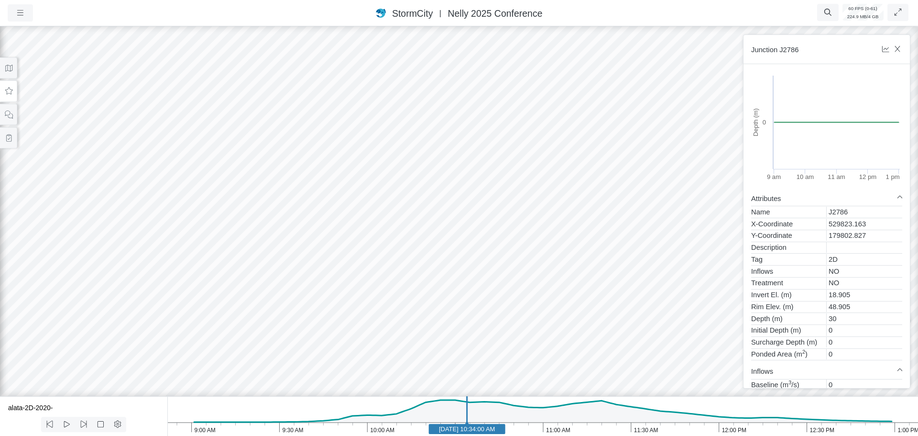
drag, startPoint x: 560, startPoint y: 180, endPoint x: 242, endPoint y: 182, distance: 318.6
drag, startPoint x: 386, startPoint y: 125, endPoint x: 566, endPoint y: 165, distance: 184.8
drag, startPoint x: 175, startPoint y: 72, endPoint x: 574, endPoint y: 304, distance: 461.1
click at [574, 306] on div at bounding box center [459, 229] width 918 height 411
drag, startPoint x: 334, startPoint y: 218, endPoint x: 524, endPoint y: 185, distance: 192.7
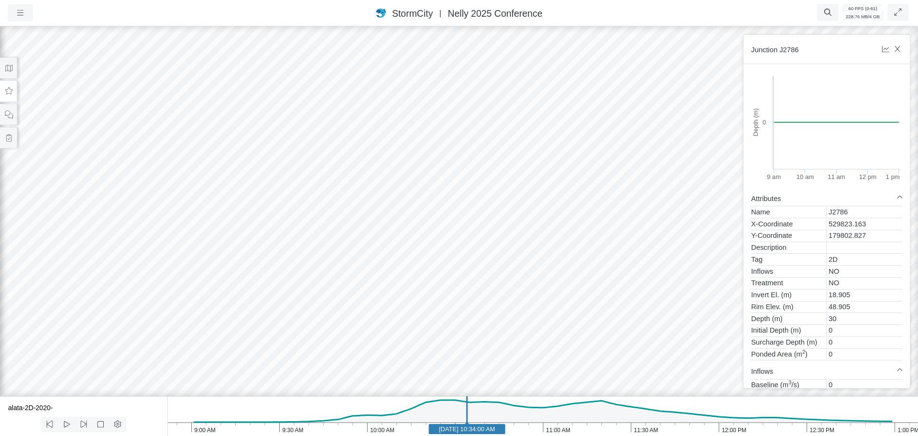
drag, startPoint x: 181, startPoint y: 212, endPoint x: 483, endPoint y: 173, distance: 304.4
click at [483, 176] on div at bounding box center [459, 229] width 918 height 411
drag, startPoint x: 182, startPoint y: 163, endPoint x: 491, endPoint y: 146, distance: 309.4
drag, startPoint x: 176, startPoint y: 233, endPoint x: 357, endPoint y: 237, distance: 181.8
click at [357, 237] on div at bounding box center [459, 229] width 918 height 411
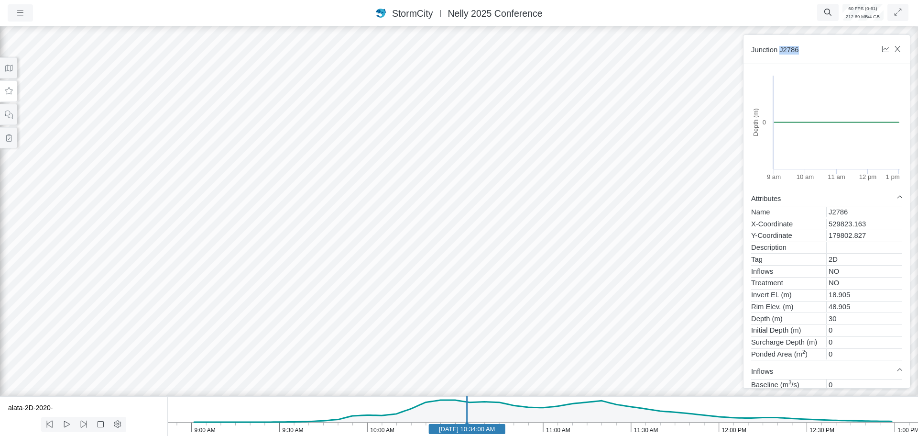
drag, startPoint x: 780, startPoint y: 50, endPoint x: 803, endPoint y: 50, distance: 23.4
click at [803, 50] on h6 "Junction J2786" at bounding box center [813, 49] width 124 height 11
copy h6 "J2786"
click at [409, 125] on div at bounding box center [459, 229] width 918 height 411
drag, startPoint x: 781, startPoint y: 49, endPoint x: 803, endPoint y: 48, distance: 22.0
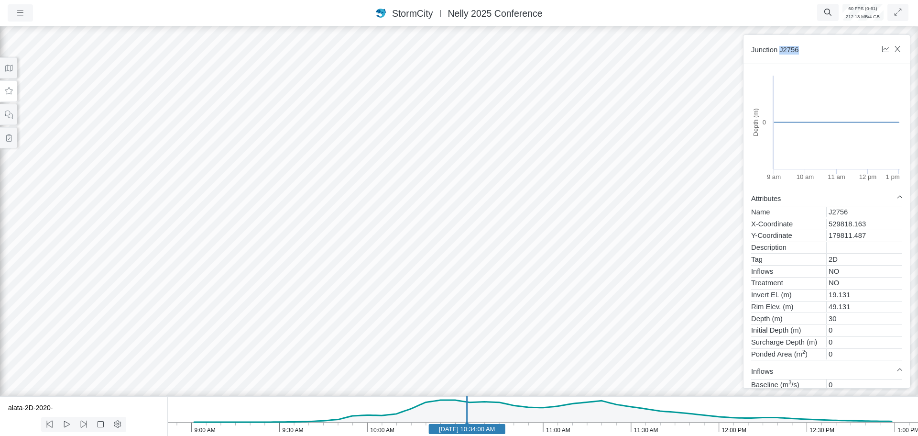
click at [803, 48] on h6 "Junction J2756" at bounding box center [813, 49] width 124 height 11
copy h6 "J2756"
drag, startPoint x: 459, startPoint y: 220, endPoint x: 482, endPoint y: 316, distance: 98.8
click at [377, 318] on div at bounding box center [459, 229] width 918 height 411
drag, startPoint x: 250, startPoint y: 264, endPoint x: 134, endPoint y: 187, distance: 138.6
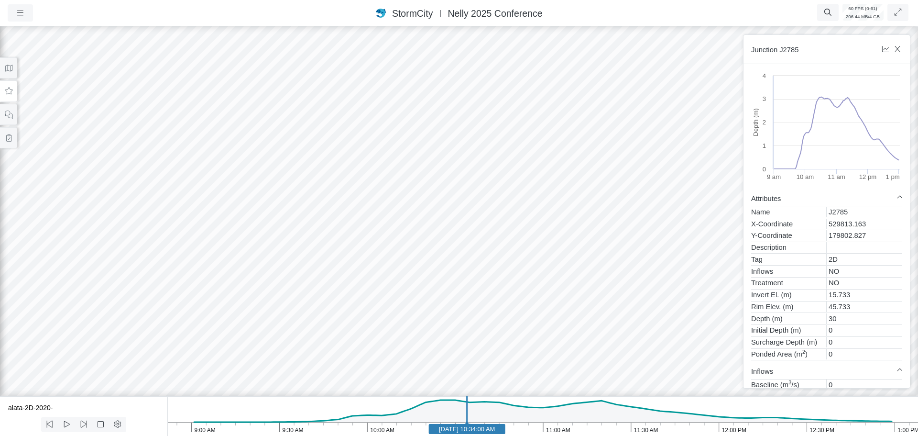
click at [505, 167] on div at bounding box center [459, 229] width 918 height 411
click at [514, 159] on div at bounding box center [459, 229] width 918 height 411
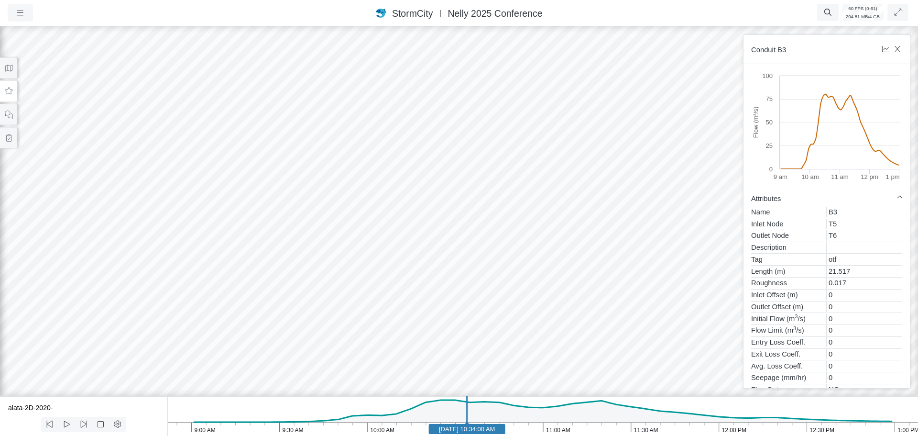
click at [615, 221] on div at bounding box center [459, 229] width 918 height 411
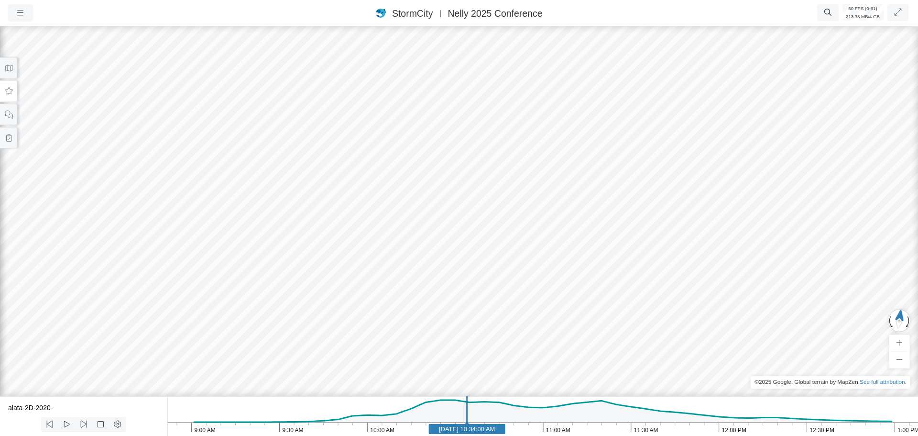
drag, startPoint x: 198, startPoint y: 238, endPoint x: 43, endPoint y: 203, distance: 158.9
drag, startPoint x: 380, startPoint y: 265, endPoint x: 163, endPoint y: 263, distance: 217.7
drag, startPoint x: 650, startPoint y: 204, endPoint x: 520, endPoint y: 218, distance: 130.4
drag, startPoint x: 525, startPoint y: 88, endPoint x: 468, endPoint y: 325, distance: 244.0
click at [468, 325] on div at bounding box center [459, 229] width 918 height 411
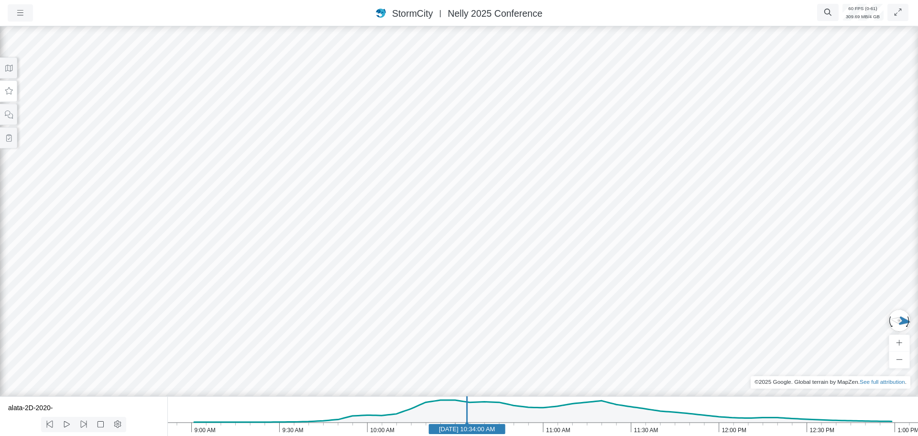
click at [464, 102] on div at bounding box center [459, 229] width 918 height 411
click at [461, 56] on div at bounding box center [459, 229] width 918 height 411
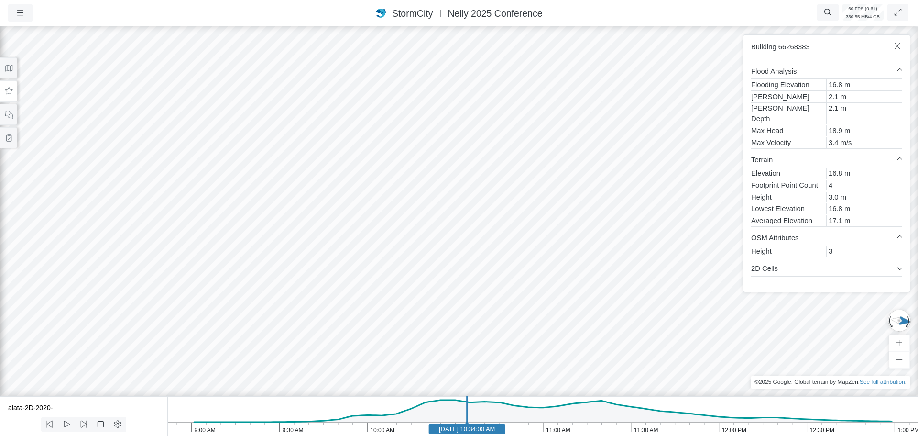
drag, startPoint x: 444, startPoint y: 78, endPoint x: 415, endPoint y: 138, distance: 66.5
click at [415, 138] on div at bounding box center [459, 229] width 918 height 411
drag, startPoint x: 321, startPoint y: 196, endPoint x: 474, endPoint y: 199, distance: 152.1
drag, startPoint x: 209, startPoint y: 202, endPoint x: 432, endPoint y: 170, distance: 225.1
click at [416, 176] on div at bounding box center [459, 229] width 918 height 411
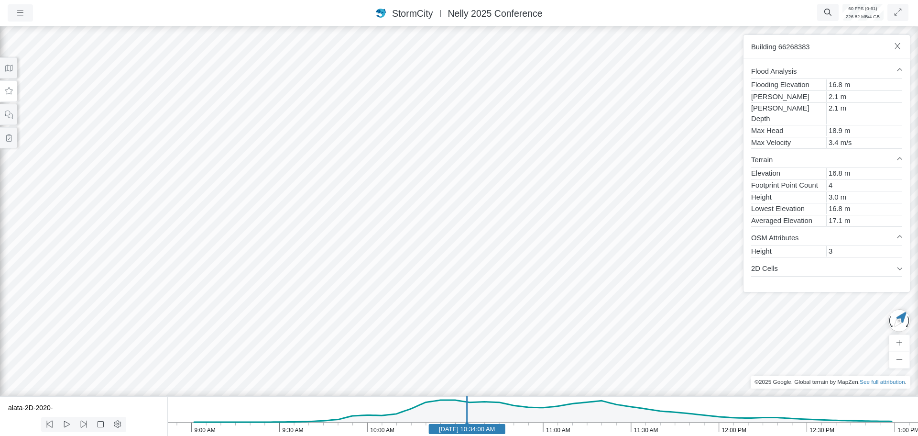
drag, startPoint x: 483, startPoint y: 304, endPoint x: 246, endPoint y: 194, distance: 261.1
click at [247, 200] on div at bounding box center [459, 229] width 918 height 411
drag, startPoint x: 260, startPoint y: 258, endPoint x: 320, endPoint y: 254, distance: 60.4
click at [347, 262] on div at bounding box center [459, 229] width 918 height 411
drag, startPoint x: 284, startPoint y: 252, endPoint x: 652, endPoint y: 258, distance: 368.4
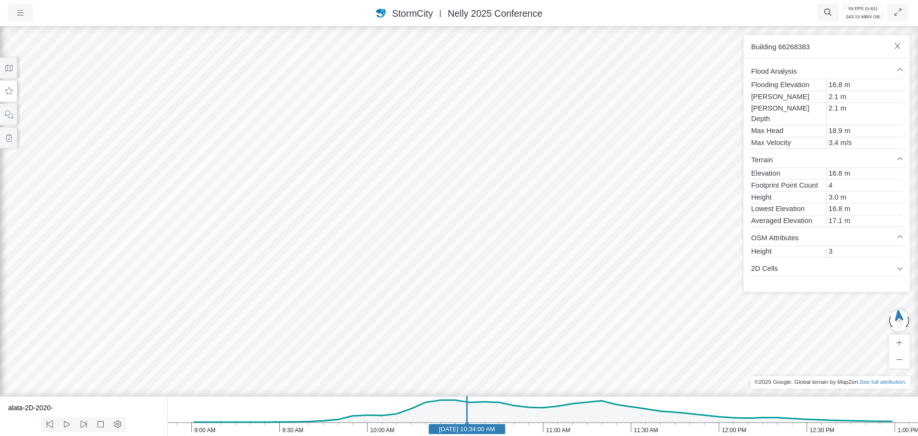
drag, startPoint x: 360, startPoint y: 281, endPoint x: 385, endPoint y: 288, distance: 25.6
click at [385, 288] on div at bounding box center [459, 229] width 918 height 411
drag, startPoint x: 237, startPoint y: 278, endPoint x: 479, endPoint y: 261, distance: 242.7
drag, startPoint x: 516, startPoint y: 235, endPoint x: 314, endPoint y: 289, distance: 208.4
click at [314, 289] on div at bounding box center [459, 229] width 918 height 411
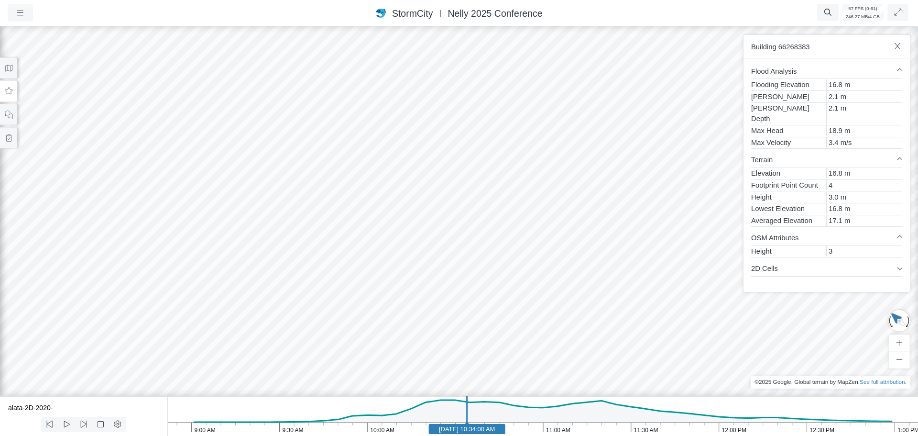
drag, startPoint x: 272, startPoint y: 291, endPoint x: 321, endPoint y: 274, distance: 51.7
drag, startPoint x: 441, startPoint y: 259, endPoint x: 538, endPoint y: 291, distance: 102.3
click at [537, 292] on div at bounding box center [459, 229] width 918 height 411
drag, startPoint x: 503, startPoint y: 304, endPoint x: 137, endPoint y: 313, distance: 366.1
drag, startPoint x: 152, startPoint y: 245, endPoint x: 371, endPoint y: 192, distance: 225.1
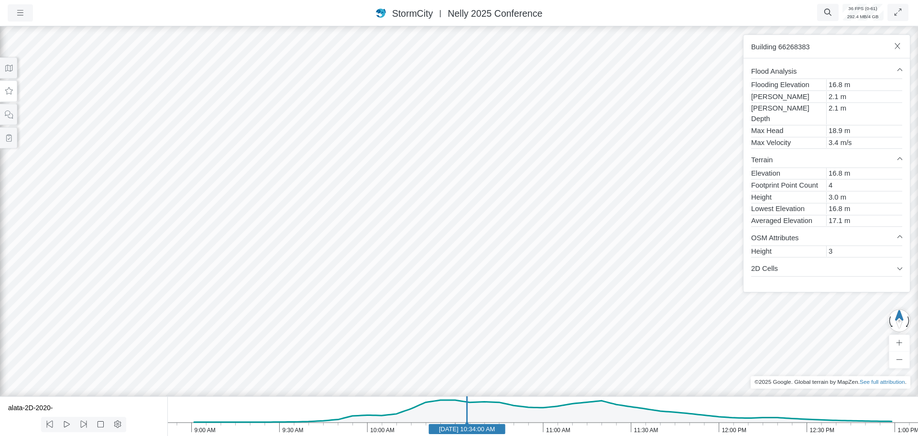
click at [371, 192] on div at bounding box center [459, 229] width 918 height 411
drag, startPoint x: 92, startPoint y: 221, endPoint x: 290, endPoint y: 272, distance: 204.2
click at [289, 273] on div at bounding box center [459, 229] width 918 height 411
drag, startPoint x: 110, startPoint y: 261, endPoint x: 249, endPoint y: 241, distance: 140.6
click at [249, 241] on div at bounding box center [459, 229] width 918 height 411
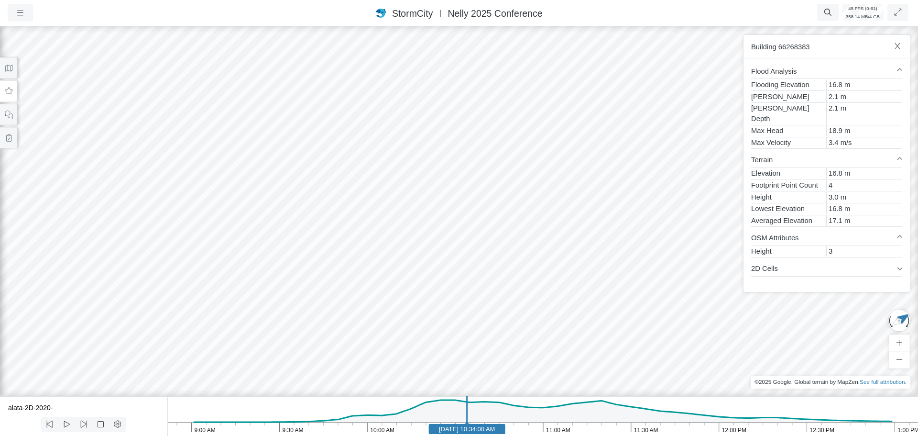
drag, startPoint x: 476, startPoint y: 267, endPoint x: 63, endPoint y: 257, distance: 412.9
drag, startPoint x: 535, startPoint y: 294, endPoint x: 120, endPoint y: 288, distance: 415.2
drag, startPoint x: 486, startPoint y: 303, endPoint x: 309, endPoint y: 218, distance: 197.3
click at [317, 225] on div at bounding box center [459, 229] width 918 height 411
drag, startPoint x: 165, startPoint y: 259, endPoint x: 571, endPoint y: 256, distance: 405.6
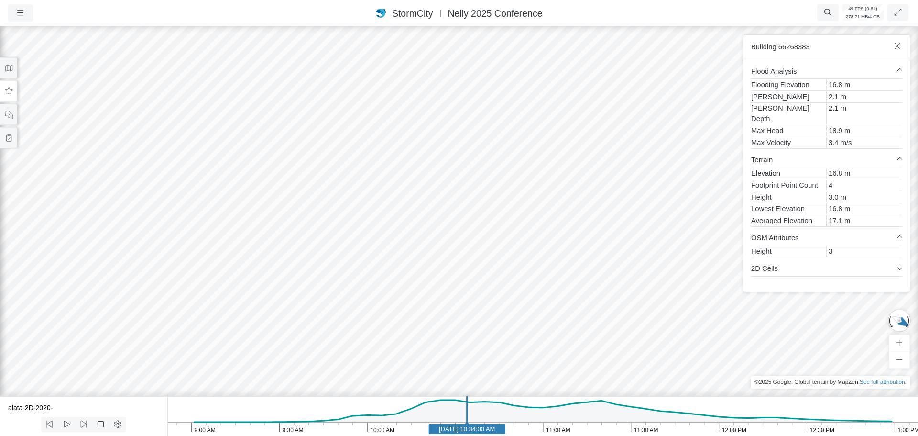
drag, startPoint x: 596, startPoint y: 244, endPoint x: 333, endPoint y: 275, distance: 264.9
click at [333, 275] on div at bounding box center [459, 229] width 918 height 411
drag, startPoint x: 237, startPoint y: 314, endPoint x: 542, endPoint y: 298, distance: 305.1
drag, startPoint x: 561, startPoint y: 268, endPoint x: 277, endPoint y: 228, distance: 287.0
click at [277, 228] on div at bounding box center [459, 229] width 918 height 411
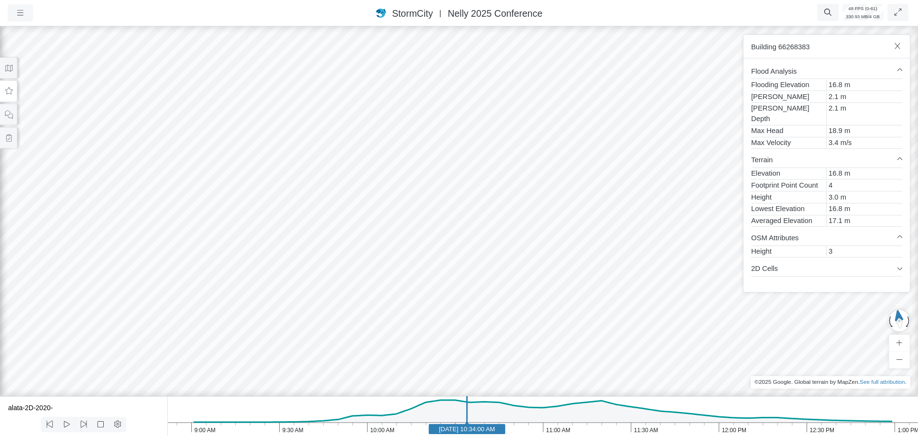
drag, startPoint x: 289, startPoint y: 282, endPoint x: 613, endPoint y: 283, distance: 323.8
drag, startPoint x: 488, startPoint y: 218, endPoint x: 401, endPoint y: 301, distance: 120.1
click at [402, 301] on div at bounding box center [459, 229] width 918 height 411
click at [407, 153] on div at bounding box center [459, 229] width 918 height 411
click at [434, 217] on div at bounding box center [459, 229] width 918 height 411
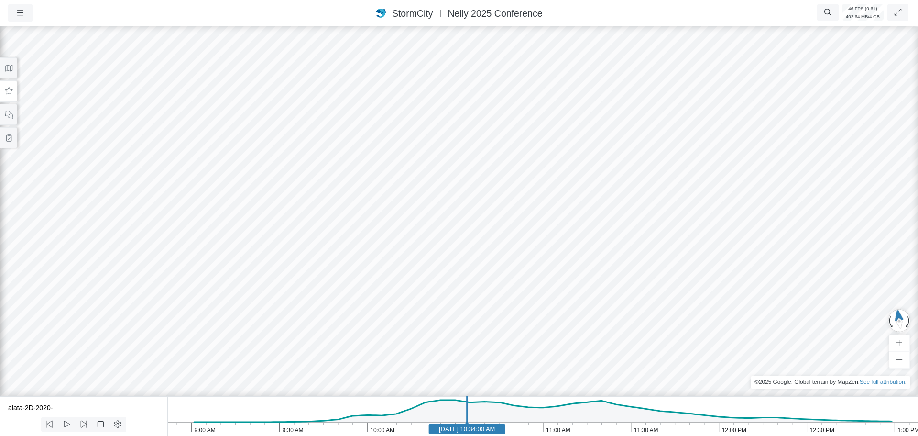
drag, startPoint x: 487, startPoint y: 233, endPoint x: 228, endPoint y: 154, distance: 271.5
click at [228, 154] on div at bounding box center [459, 229] width 918 height 411
drag, startPoint x: 210, startPoint y: 244, endPoint x: 453, endPoint y: 249, distance: 244.0
click at [465, 247] on div at bounding box center [459, 229] width 918 height 411
drag, startPoint x: 390, startPoint y: 254, endPoint x: 30, endPoint y: 271, distance: 360.6
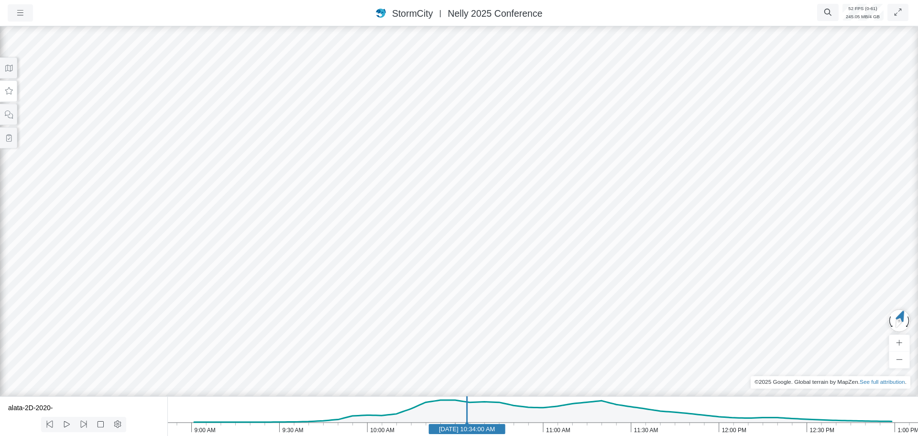
drag, startPoint x: 410, startPoint y: 177, endPoint x: 419, endPoint y: 286, distance: 108.4
click at [432, 293] on div at bounding box center [459, 229] width 918 height 411
click at [305, 144] on div at bounding box center [459, 229] width 918 height 411
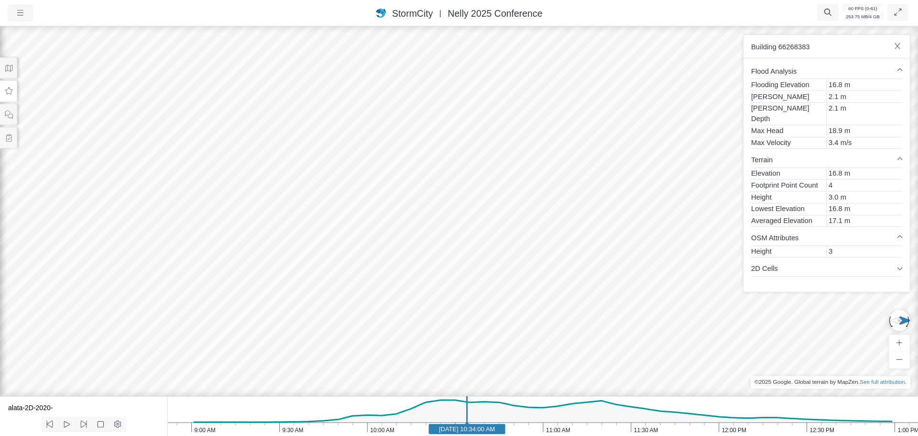
drag, startPoint x: 457, startPoint y: 213, endPoint x: 252, endPoint y: 198, distance: 205.3
click at [627, 103] on div at bounding box center [459, 229] width 918 height 411
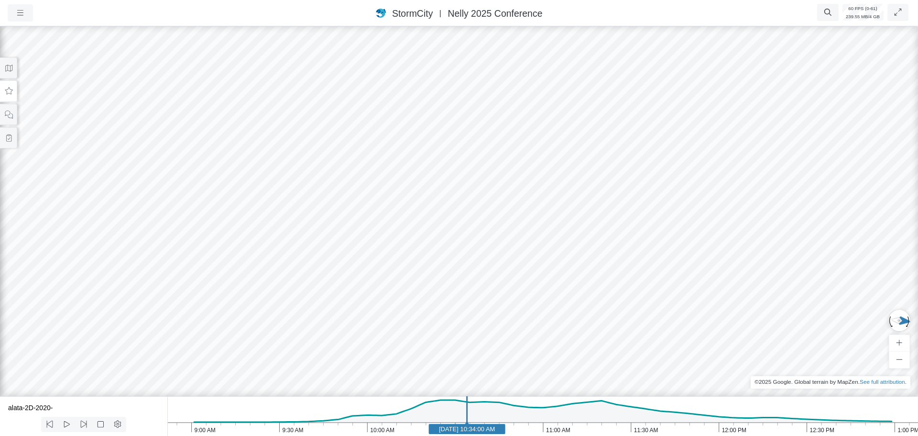
click at [417, 224] on div at bounding box center [459, 229] width 918 height 411
drag, startPoint x: 286, startPoint y: 215, endPoint x: 607, endPoint y: 280, distance: 327.6
click at [607, 281] on div at bounding box center [459, 229] width 918 height 411
drag
click at [417, 287] on div at bounding box center [459, 229] width 918 height 411
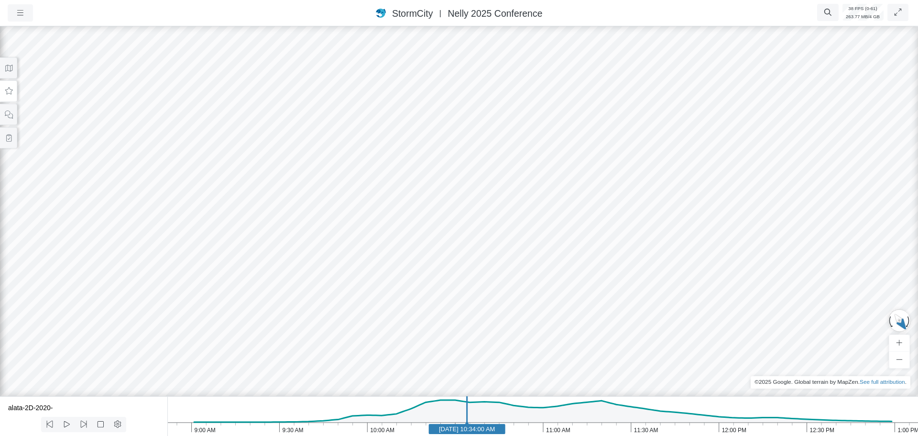
click at [286, 168] on div at bounding box center [459, 229] width 918 height 411
click at [179, 175] on div at bounding box center [459, 229] width 918 height 411
click at [400, 265] on div at bounding box center [459, 229] width 918 height 411
click at [373, 268] on div at bounding box center [459, 229] width 918 height 411
click at [301, 209] on div at bounding box center [459, 229] width 918 height 411
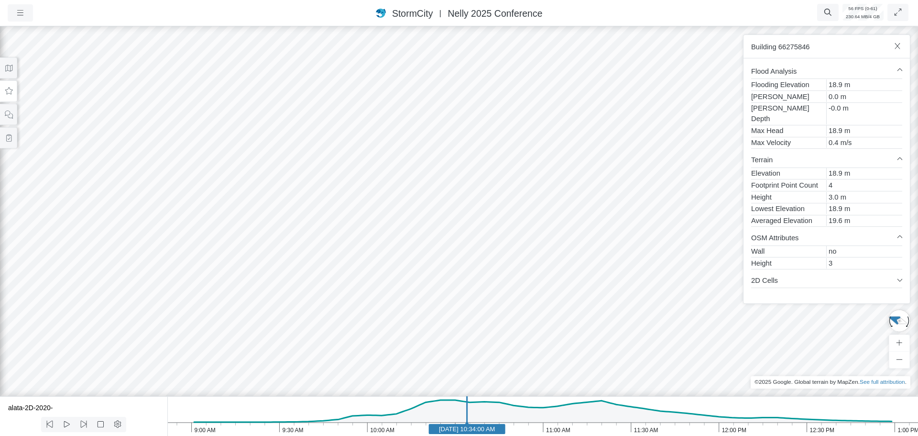
click at [304, 207] on div at bounding box center [459, 229] width 918 height 411
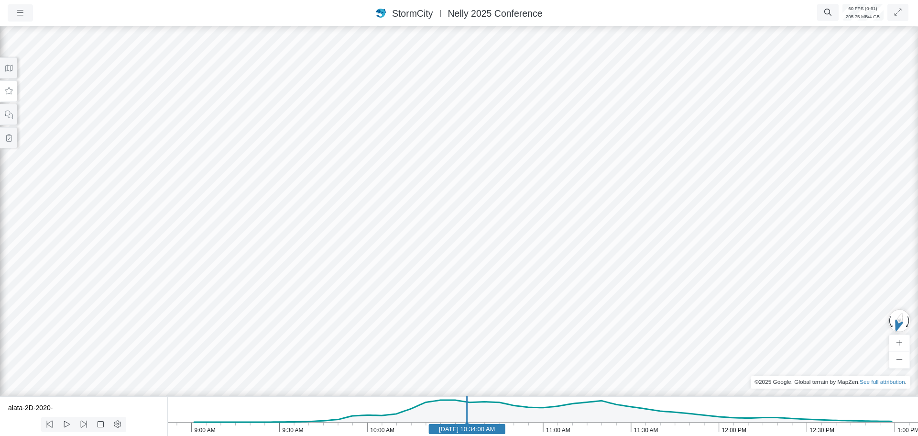
click at [306, 318] on div at bounding box center [459, 229] width 918 height 411
click at [673, 107] on div at bounding box center [459, 229] width 918 height 411
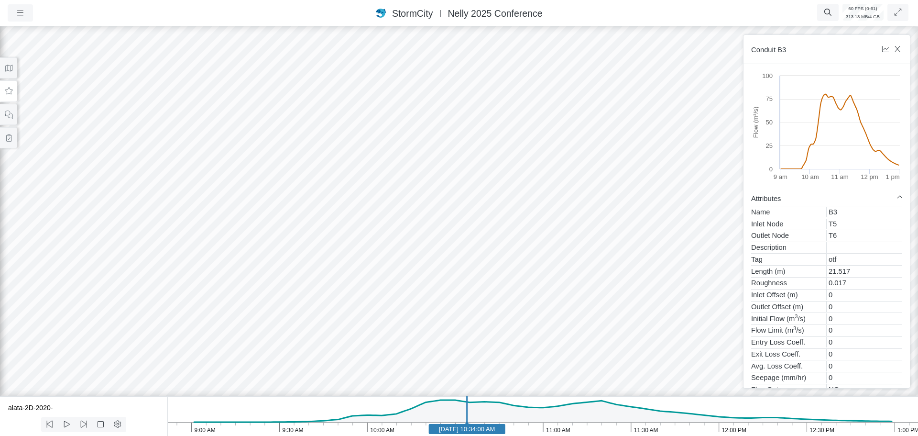
drag, startPoint x: 658, startPoint y: 170, endPoint x: 607, endPoint y: 147, distance: 55.7
